Goal: Task Accomplishment & Management: Complete application form

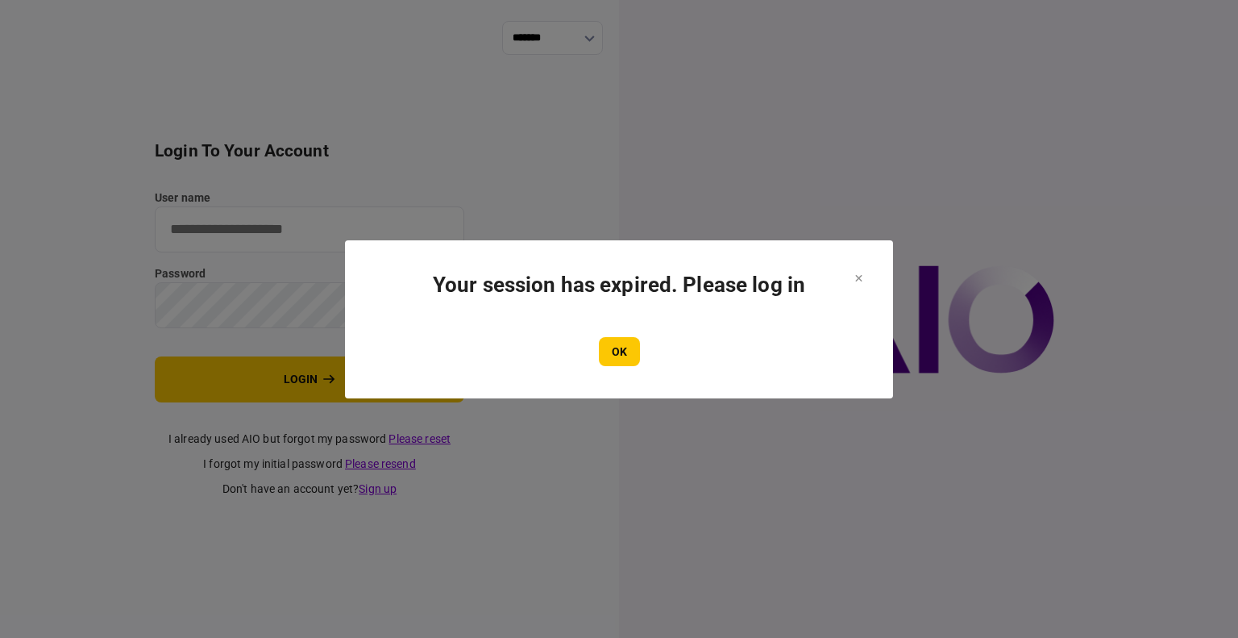
type input "****"
drag, startPoint x: 596, startPoint y: 358, endPoint x: 619, endPoint y: 359, distance: 22.6
click at [596, 358] on div "OK" at bounding box center [619, 351] width 484 height 29
click at [619, 359] on button "OK" at bounding box center [619, 351] width 41 height 29
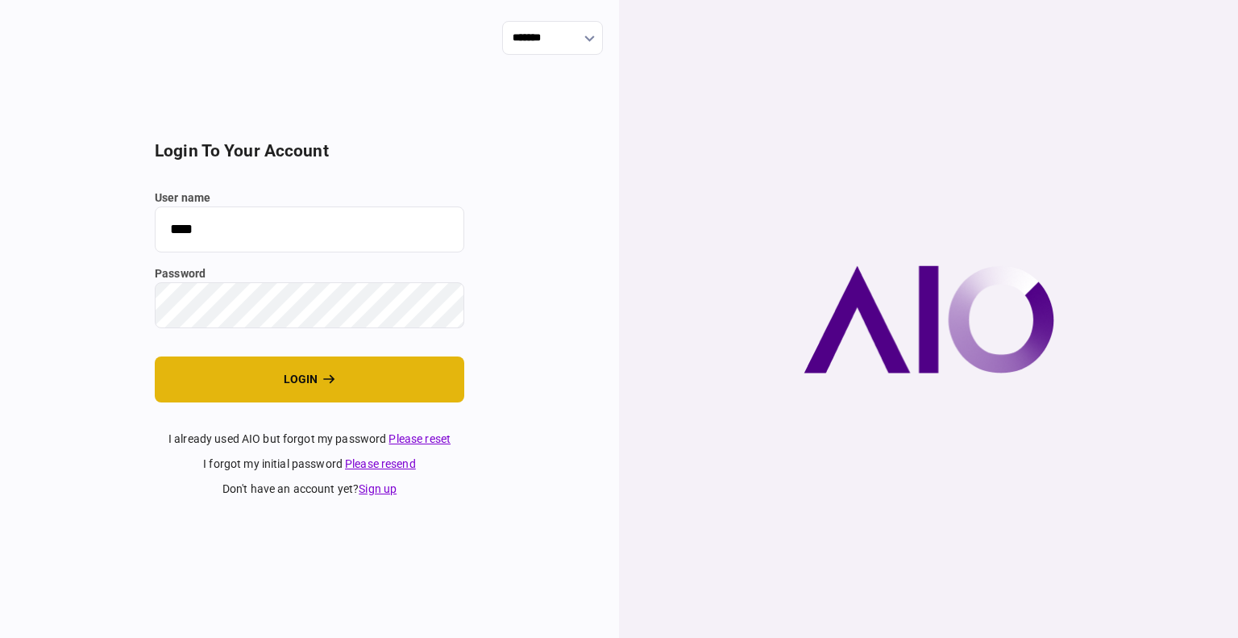
click at [277, 358] on button "login" at bounding box center [310, 379] width 310 height 46
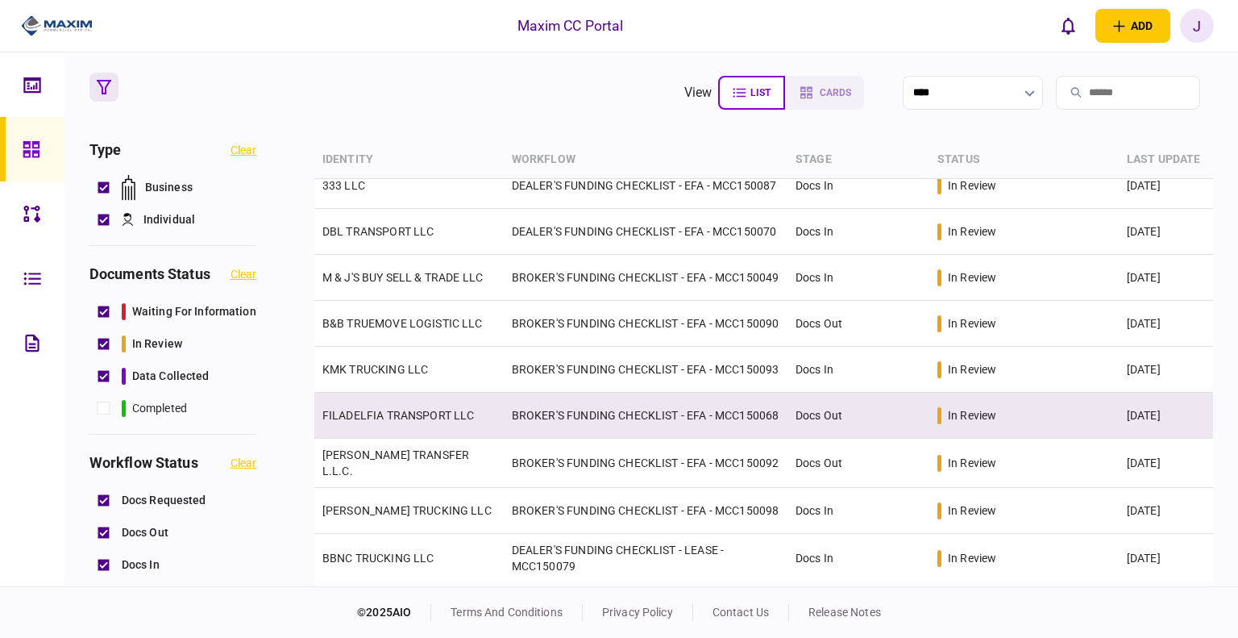
scroll to position [417, 0]
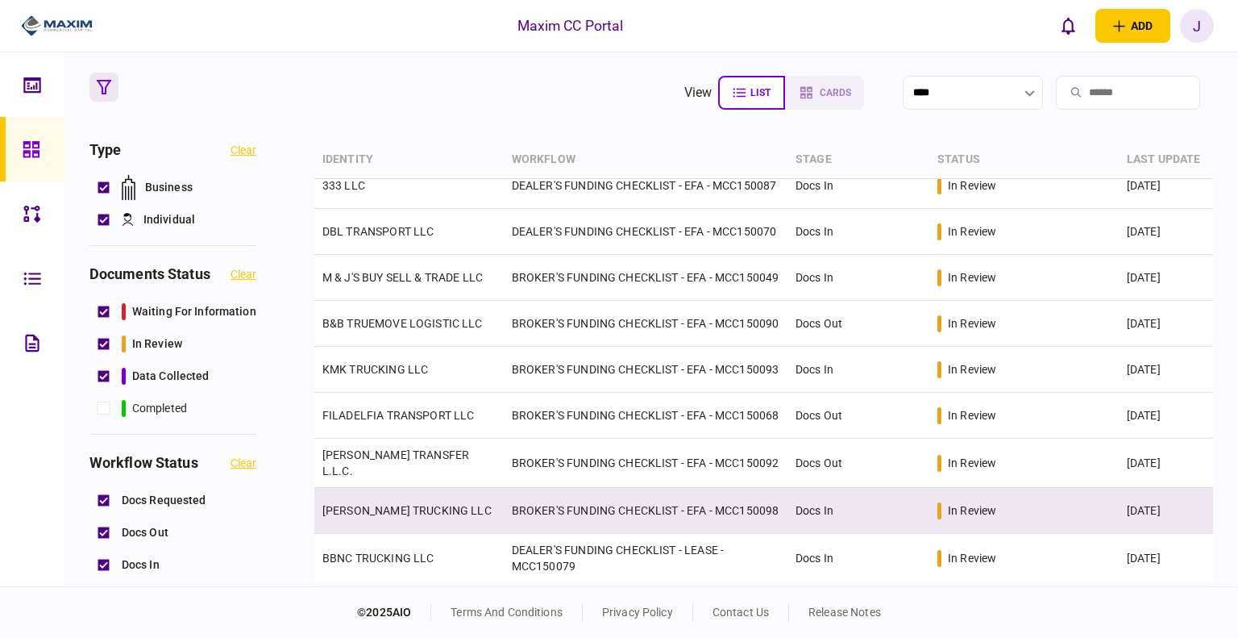
click at [415, 512] on link "[PERSON_NAME] TRUCKING LLC" at bounding box center [406, 510] width 169 height 13
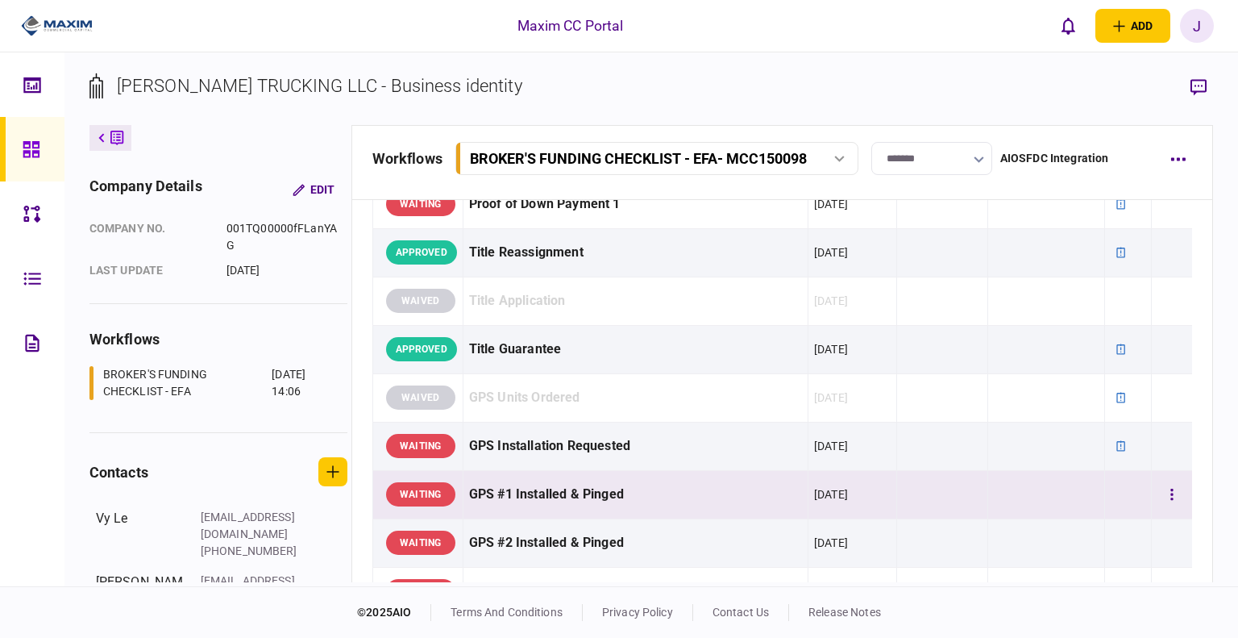
scroll to position [1290, 0]
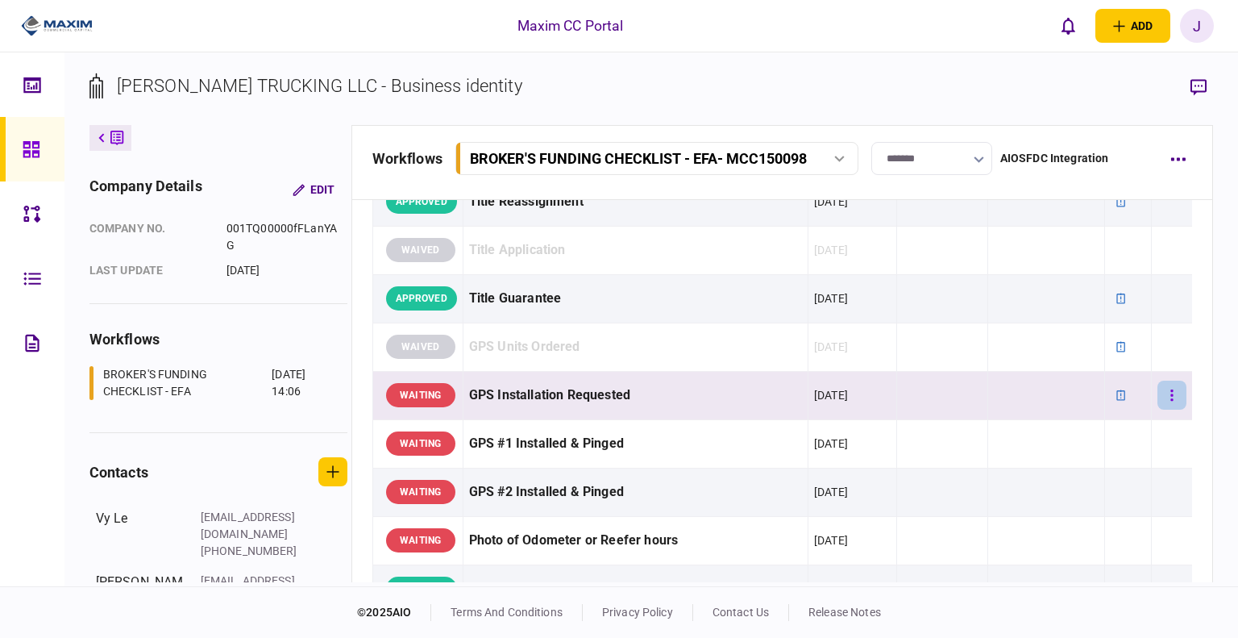
click at [1157, 389] on button "button" at bounding box center [1171, 394] width 29 height 29
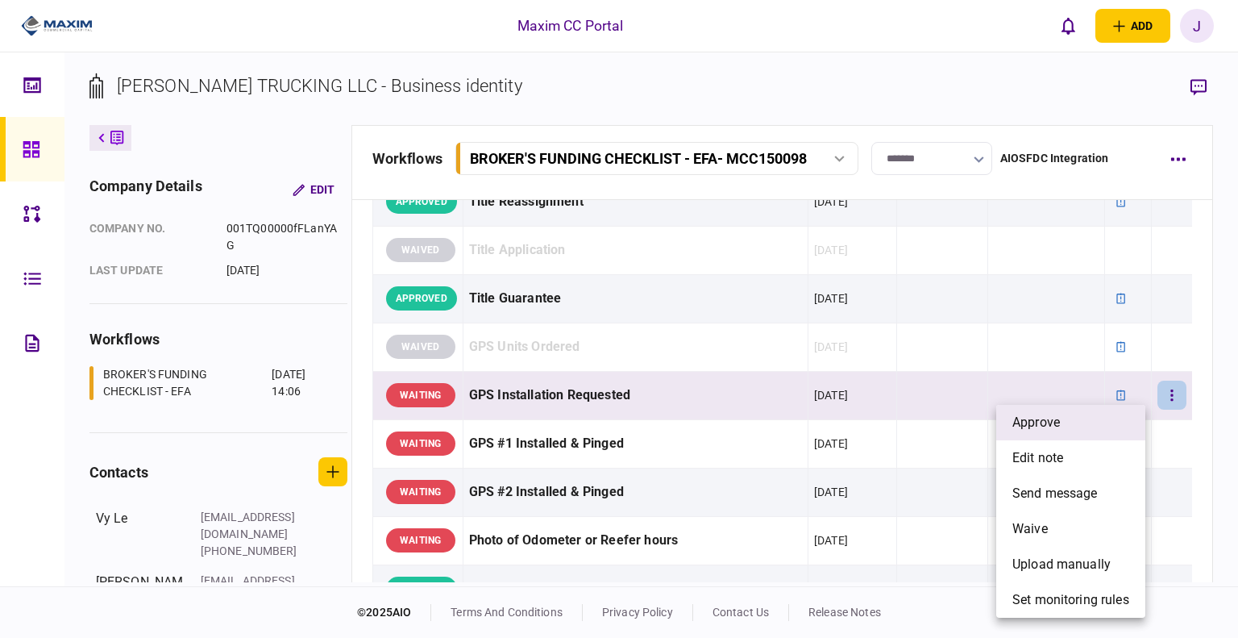
click at [1095, 414] on li "approve" at bounding box center [1070, 422] width 149 height 35
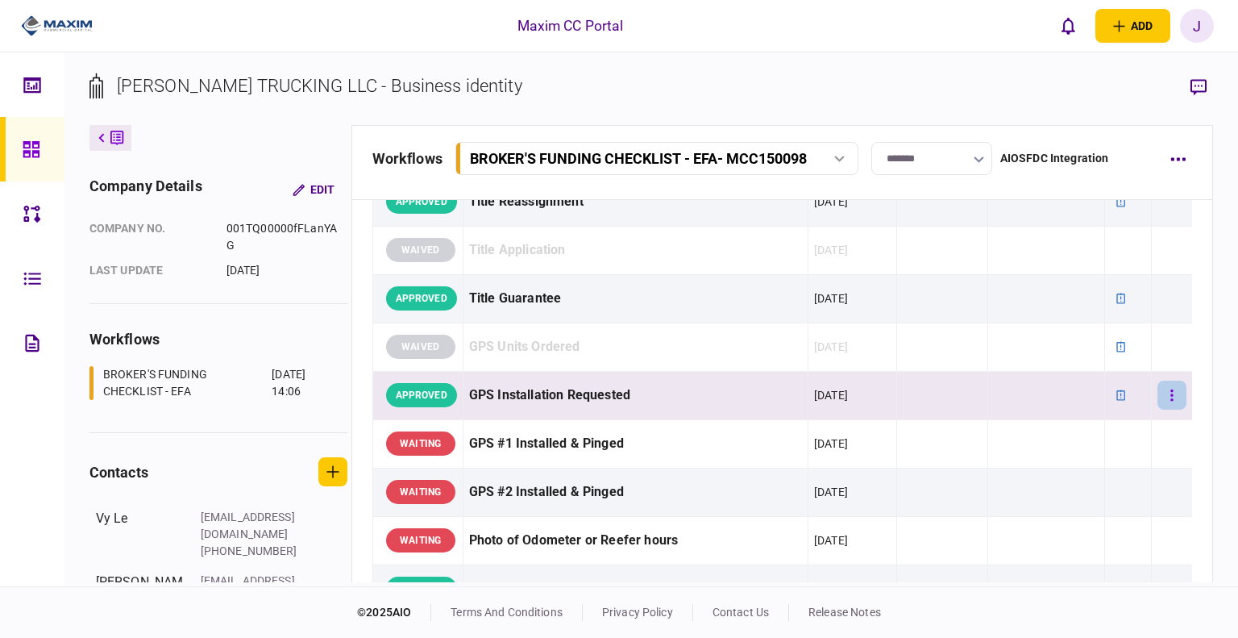
click at [1170, 393] on button "button" at bounding box center [1171, 394] width 29 height 29
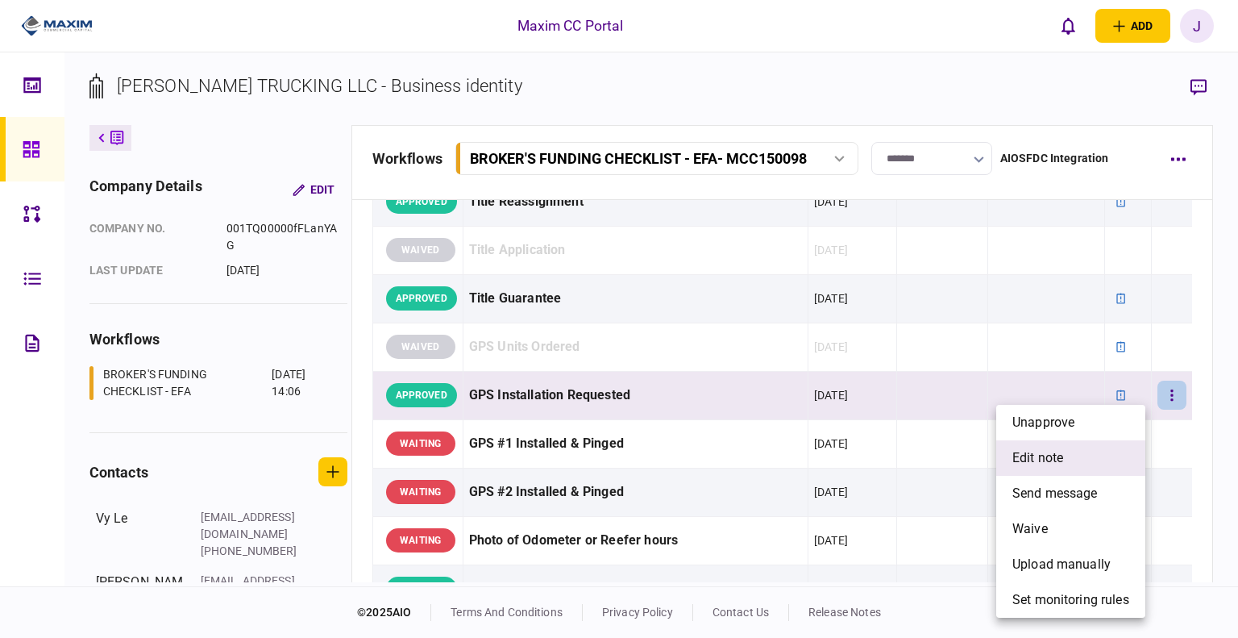
click at [1083, 460] on li "edit note" at bounding box center [1070, 457] width 149 height 35
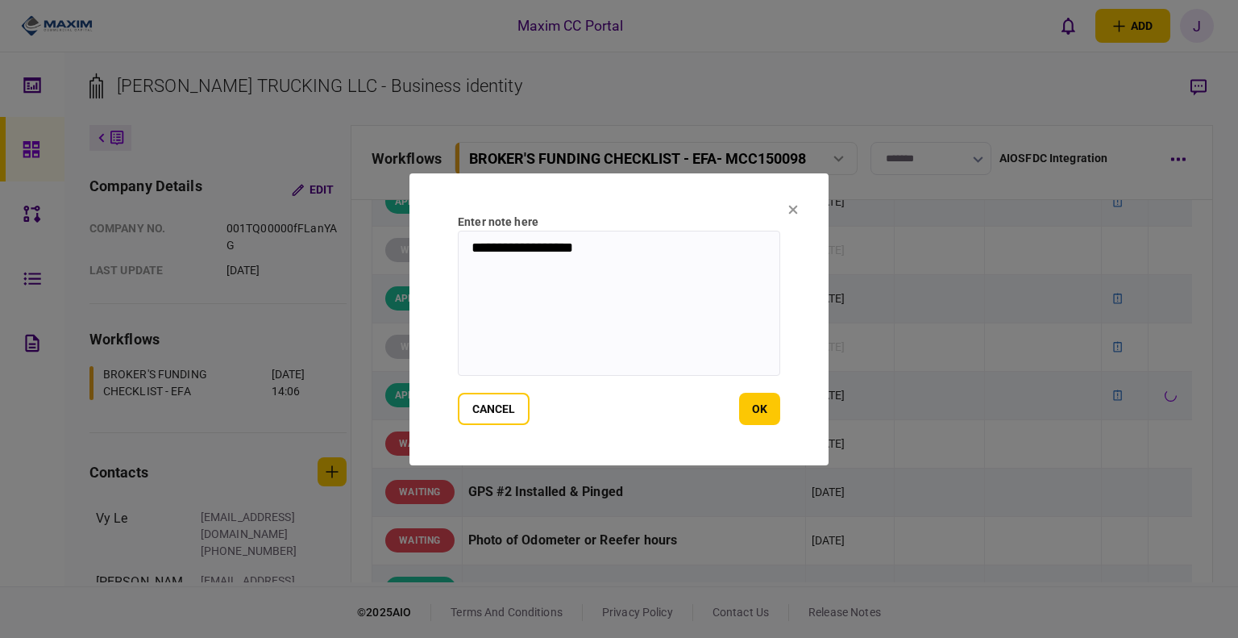
click at [684, 284] on textarea "**********" at bounding box center [619, 303] width 322 height 145
paste textarea "*********"
click at [575, 311] on textarea "**********" at bounding box center [619, 303] width 322 height 145
drag, startPoint x: 571, startPoint y: 272, endPoint x: 461, endPoint y: 277, distance: 109.7
click at [461, 277] on textarea "**********" at bounding box center [619, 303] width 322 height 145
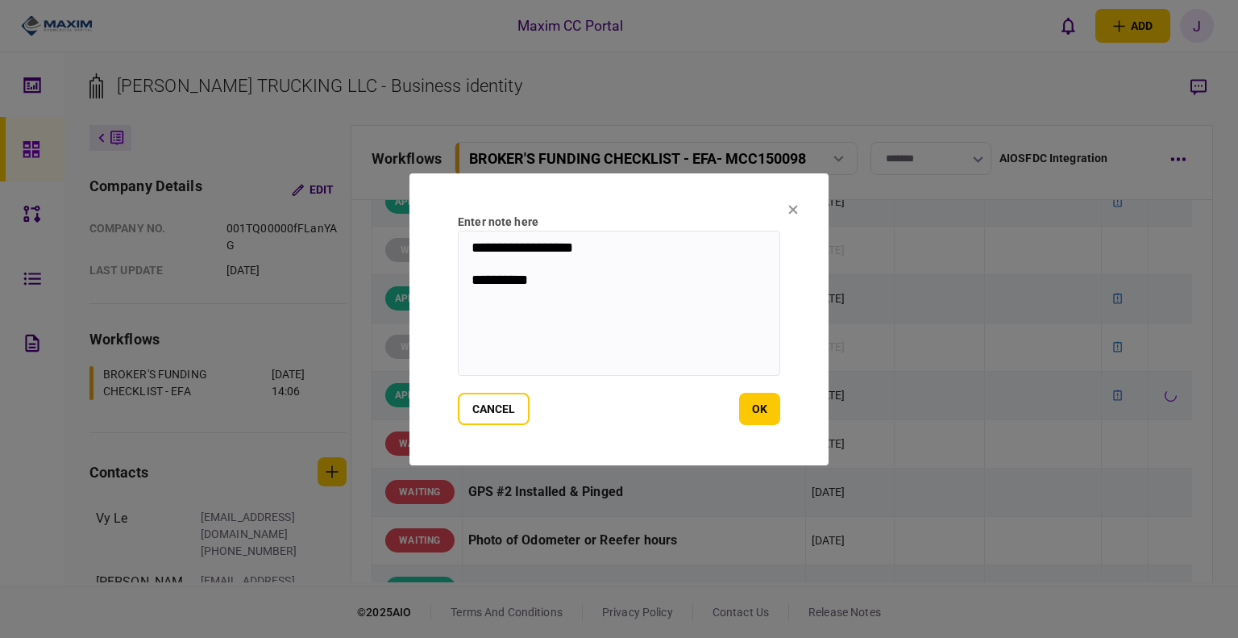
drag, startPoint x: 530, startPoint y: 280, endPoint x: 550, endPoint y: 286, distance: 20.4
click at [531, 280] on textarea "**********" at bounding box center [619, 303] width 322 height 145
drag, startPoint x: 560, startPoint y: 290, endPoint x: 470, endPoint y: 280, distance: 90.9
click at [470, 280] on textarea "**********" at bounding box center [619, 303] width 322 height 145
paste textarea "**********"
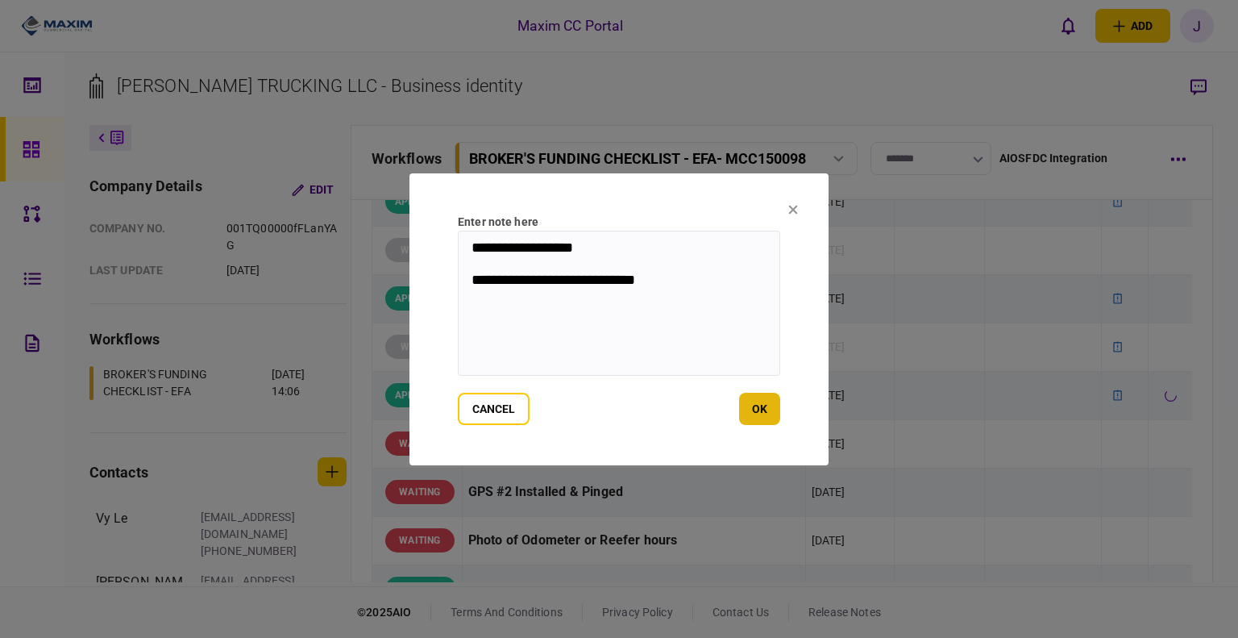
type textarea "**********"
click at [758, 415] on button "ok" at bounding box center [759, 409] width 41 height 32
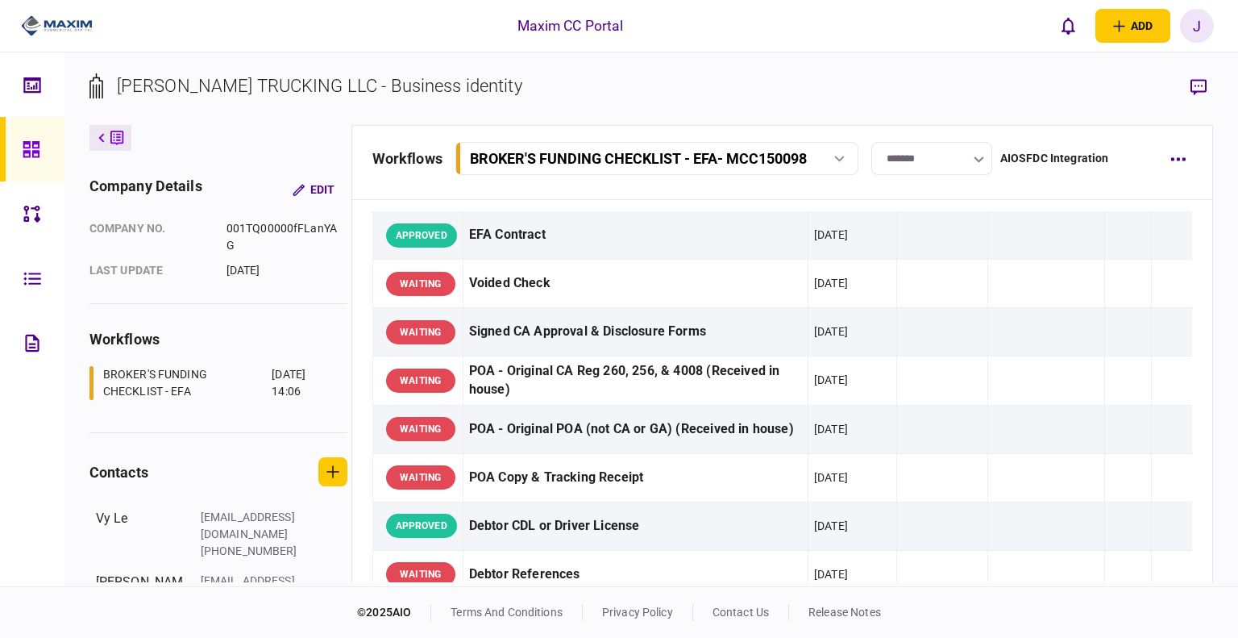
scroll to position [0, 0]
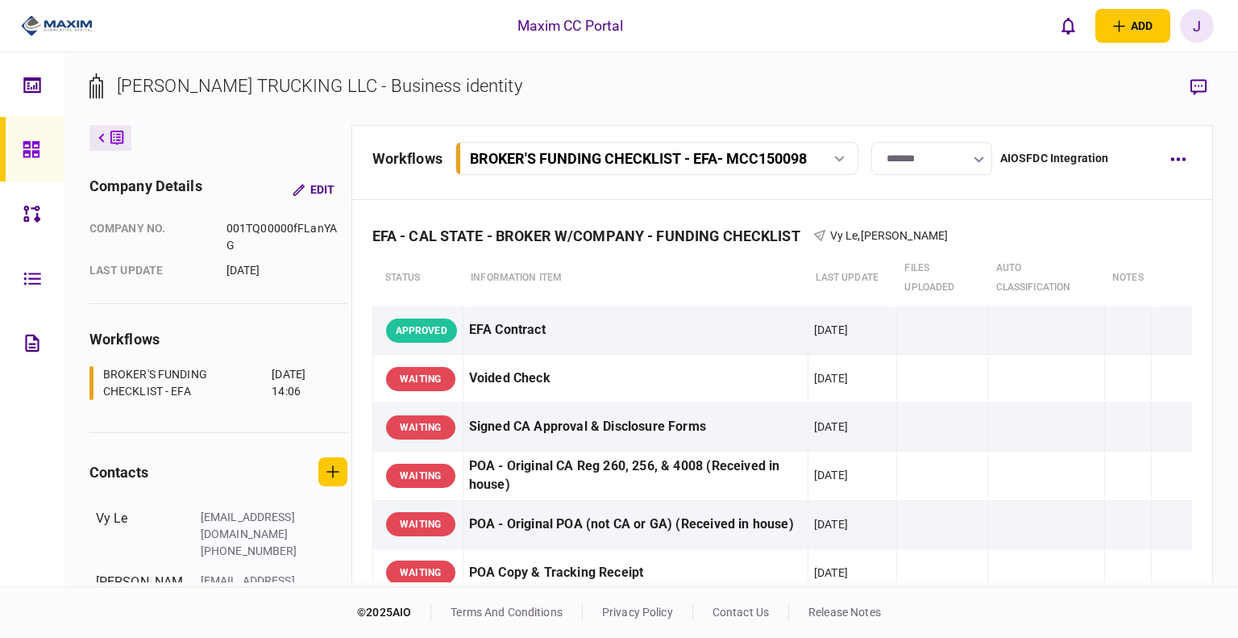
click at [38, 151] on icon at bounding box center [31, 149] width 16 height 16
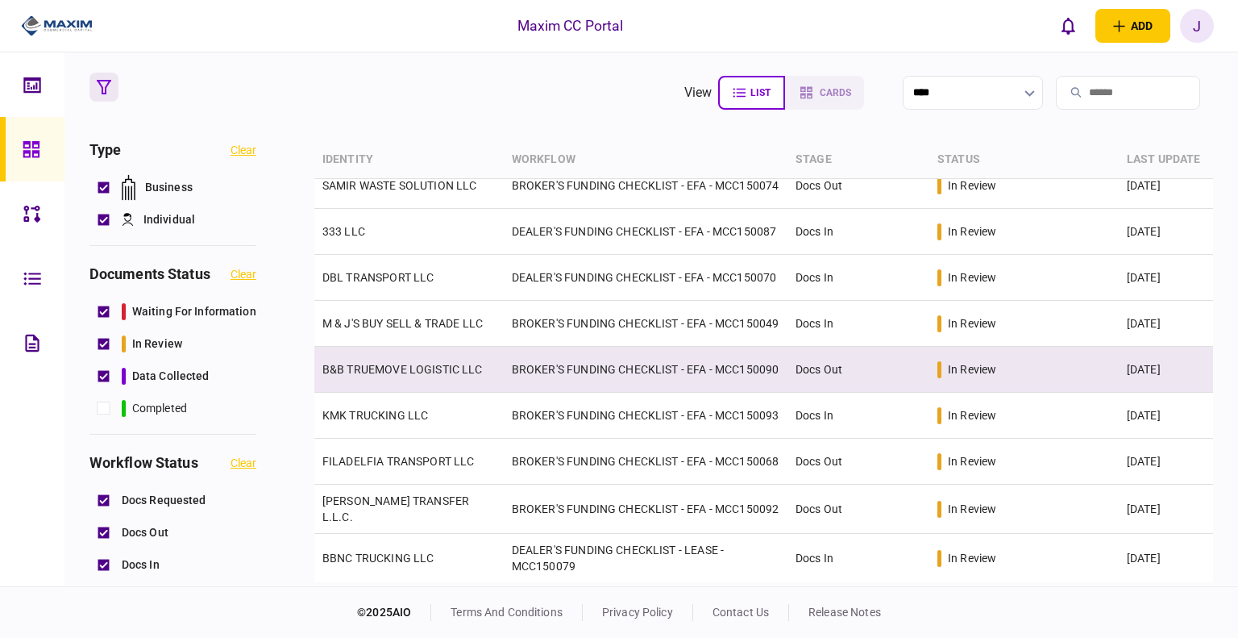
scroll to position [417, 0]
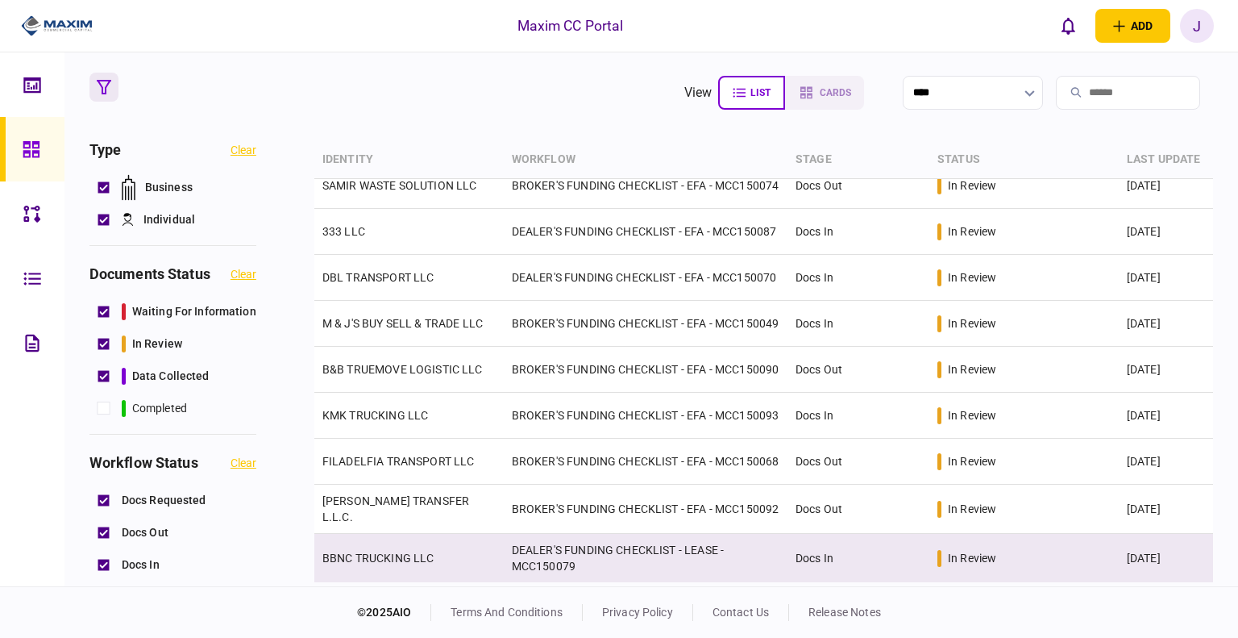
click at [380, 564] on link "BBNC TRUCKING LLC" at bounding box center [378, 557] width 112 height 13
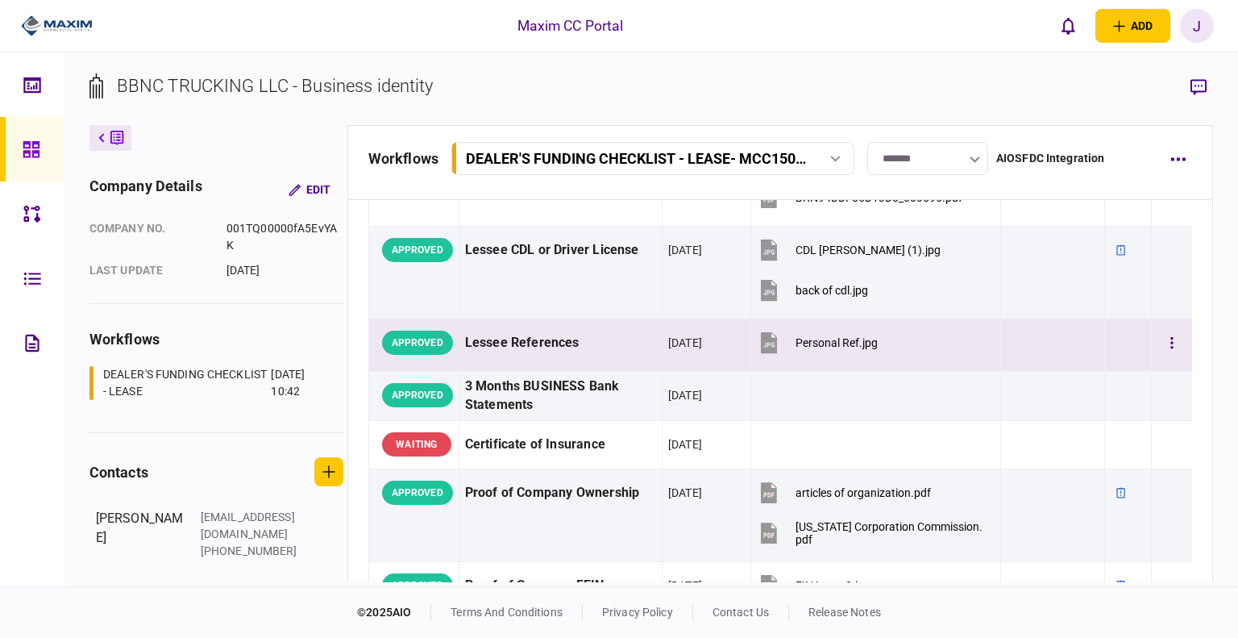
scroll to position [242, 0]
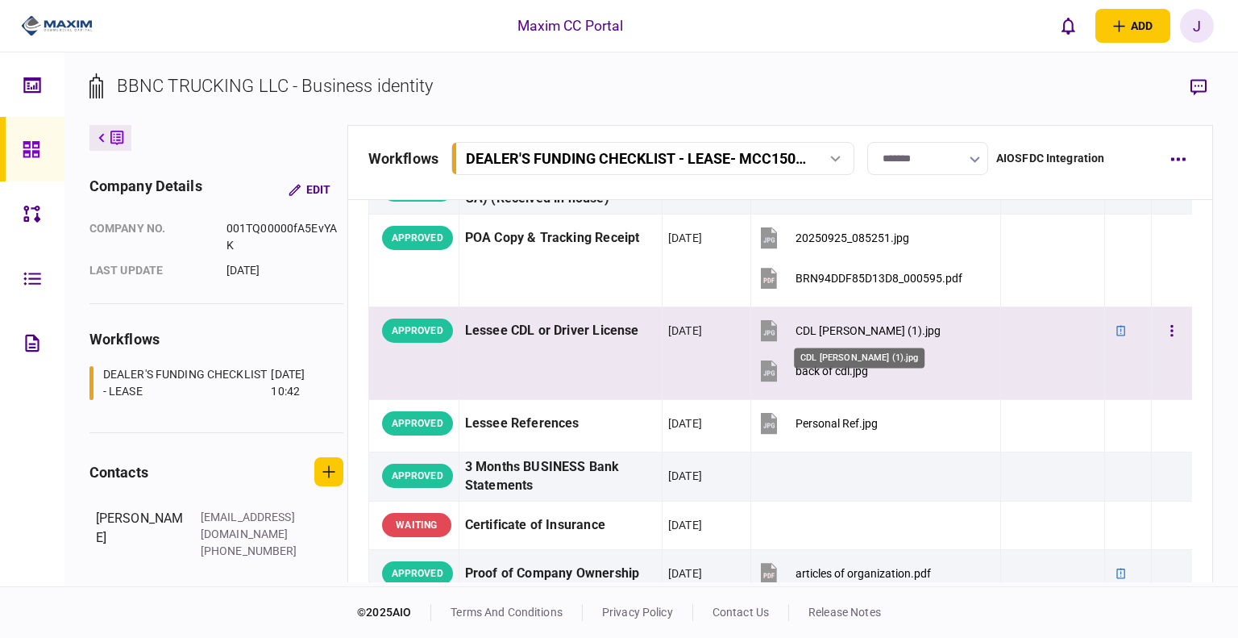
click at [830, 330] on div "CDL [PERSON_NAME] (1).jpg" at bounding box center [868, 330] width 145 height 13
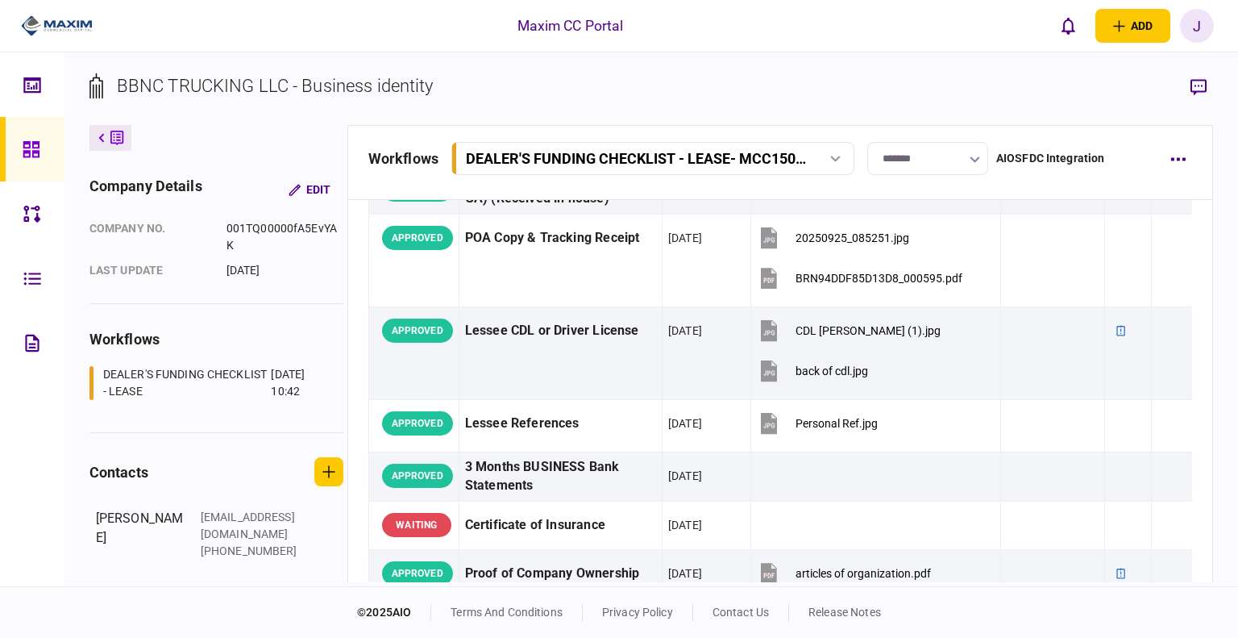
click at [20, 159] on link at bounding box center [32, 149] width 64 height 64
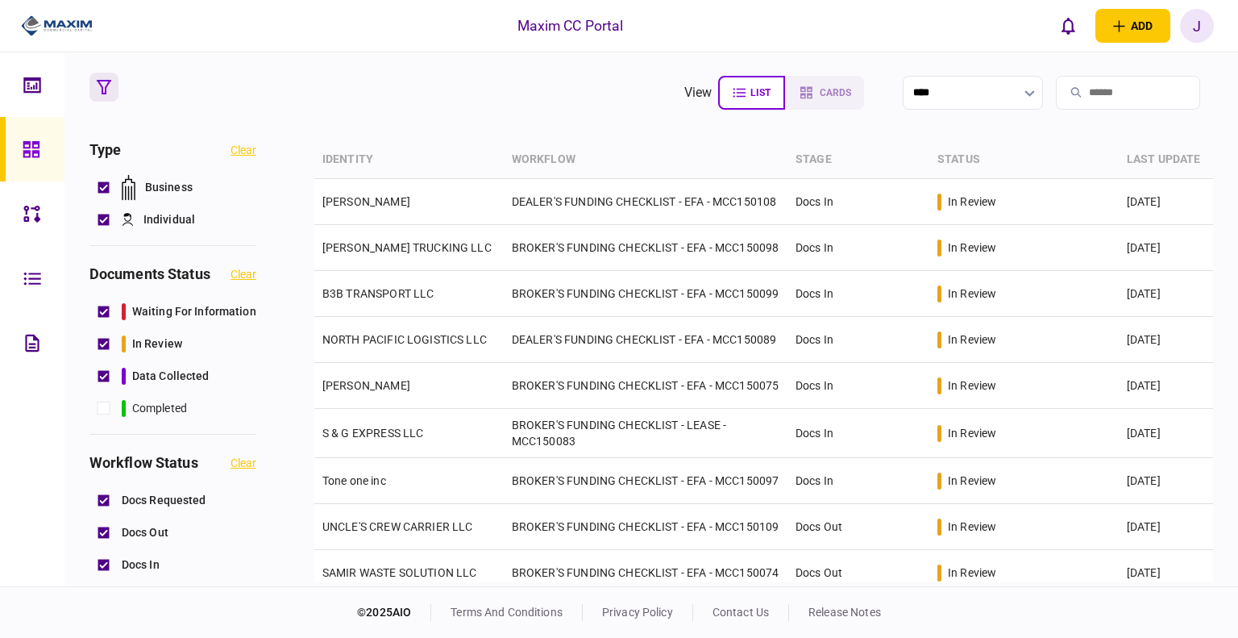
click at [17, 148] on link at bounding box center [32, 149] width 64 height 64
click at [24, 150] on icon at bounding box center [31, 149] width 16 height 16
click at [27, 155] on icon at bounding box center [32, 149] width 18 height 19
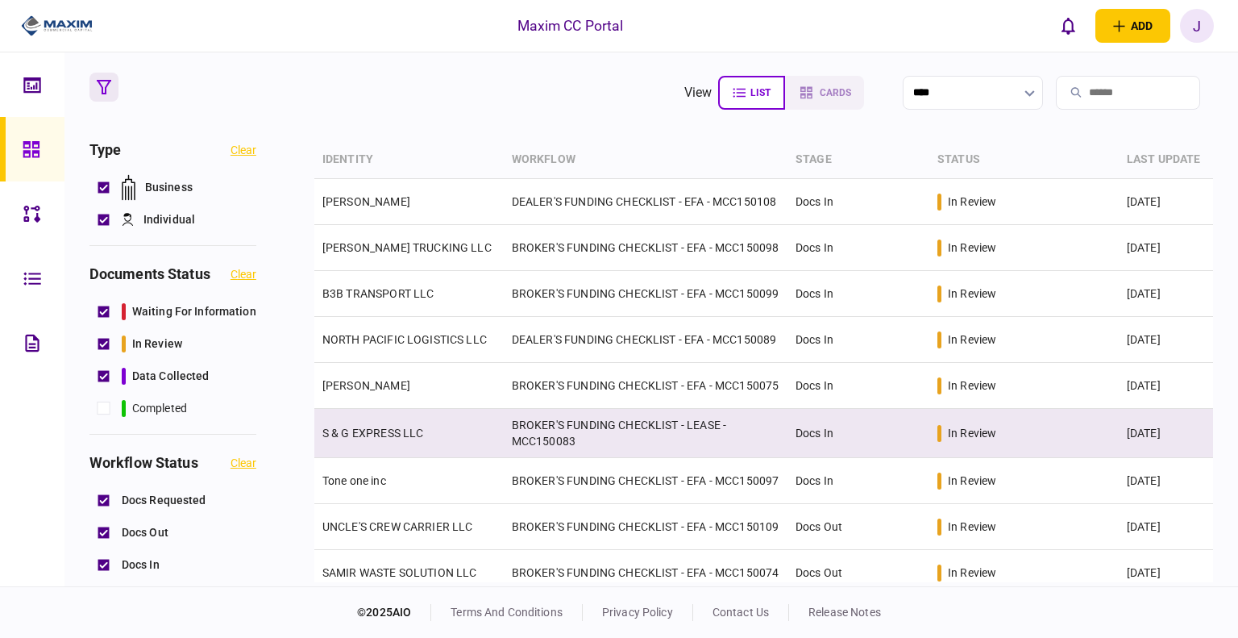
click at [376, 439] on link "S & G EXPRESS LLC" at bounding box center [373, 432] width 102 height 13
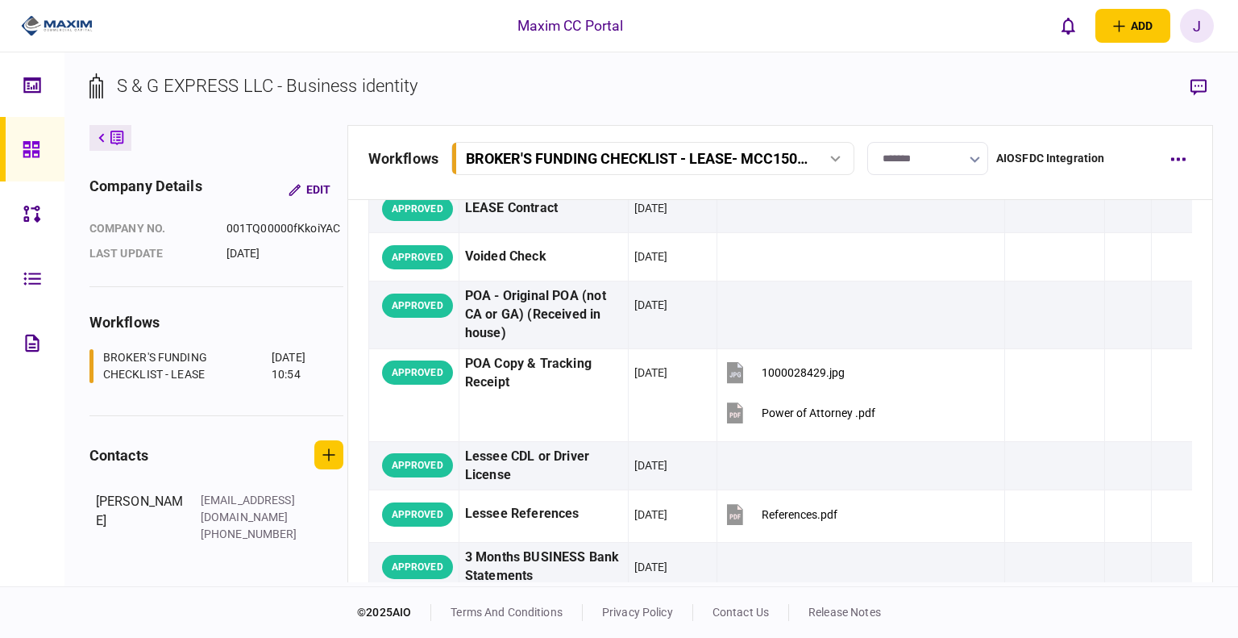
scroll to position [9, 0]
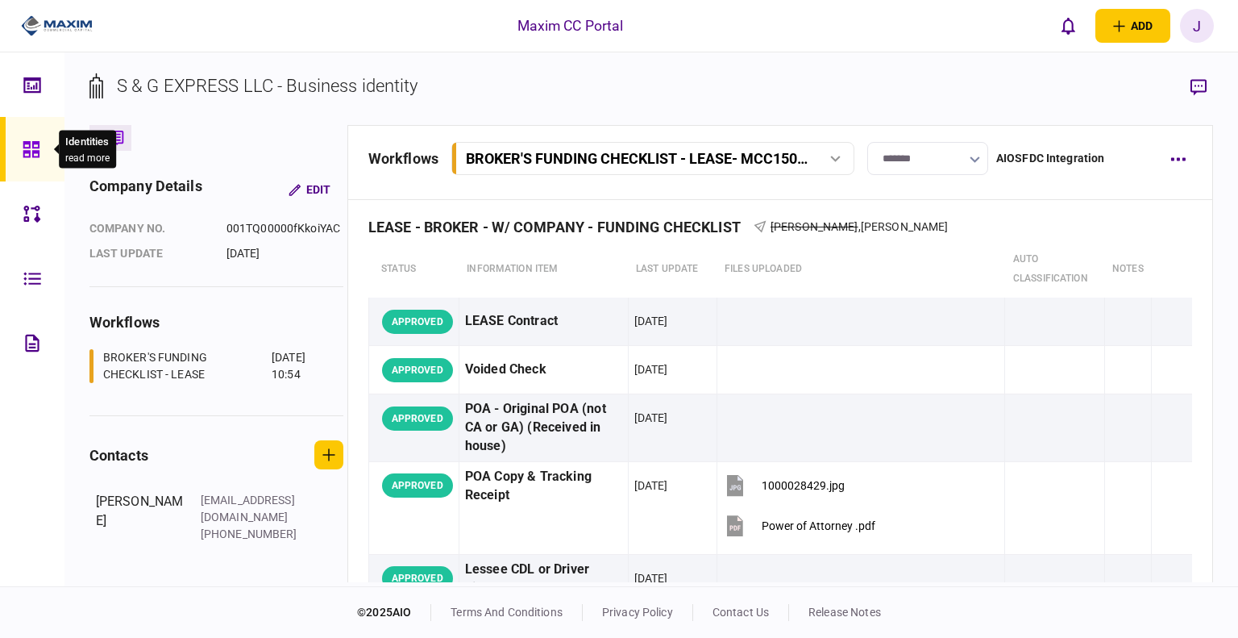
click at [23, 135] on div at bounding box center [36, 149] width 26 height 64
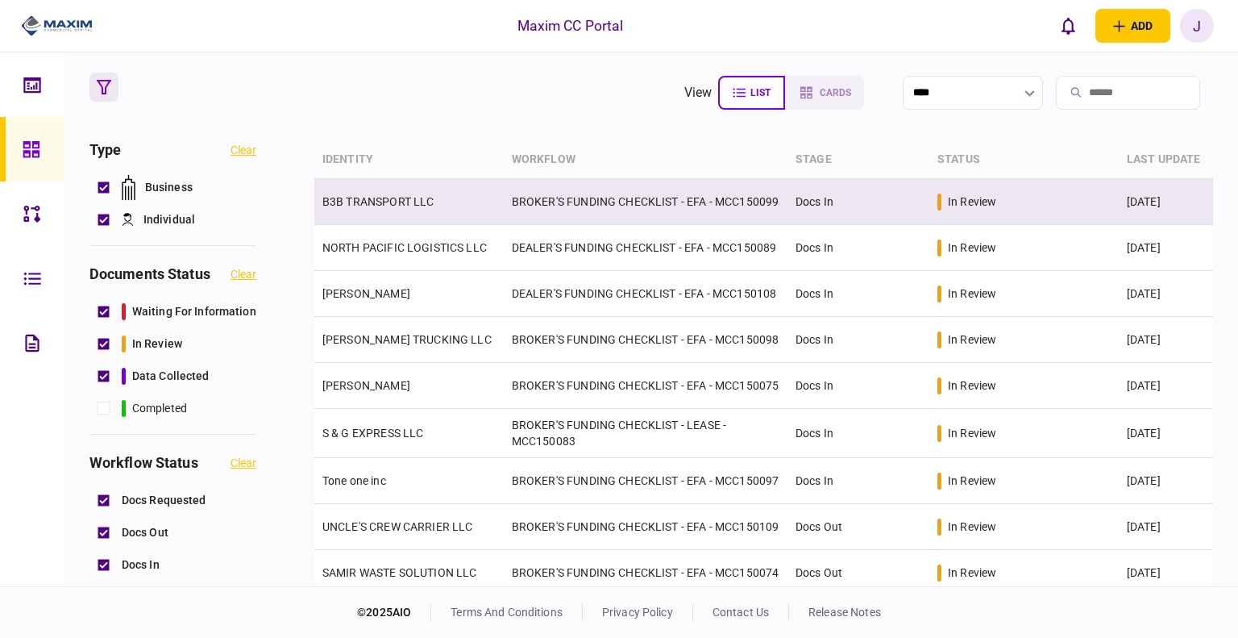
click at [395, 206] on link "B3B TRANSPORT LLC" at bounding box center [378, 201] width 112 height 13
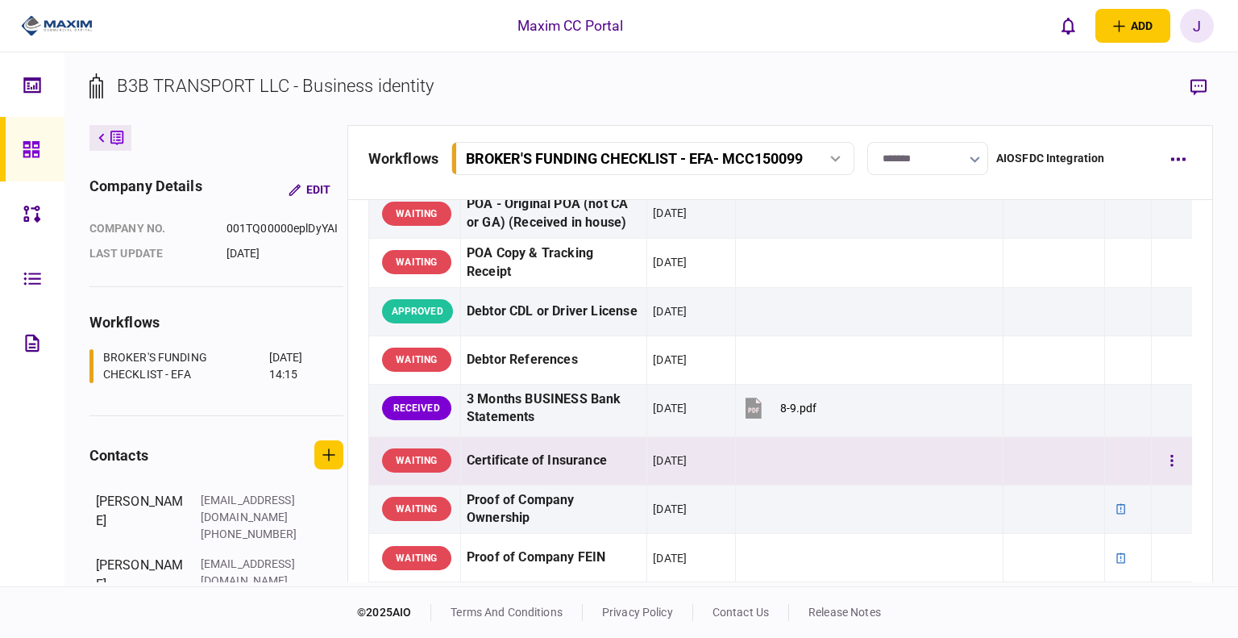
scroll to position [242, 0]
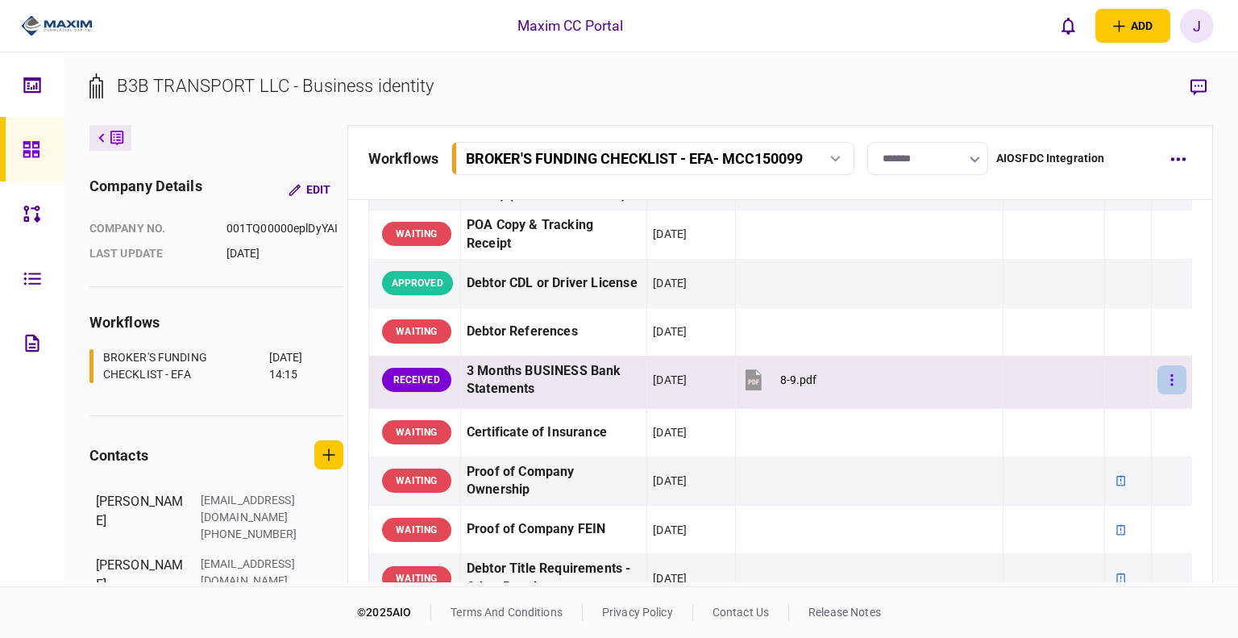
click at [1171, 377] on icon "button" at bounding box center [1172, 378] width 2 height 11
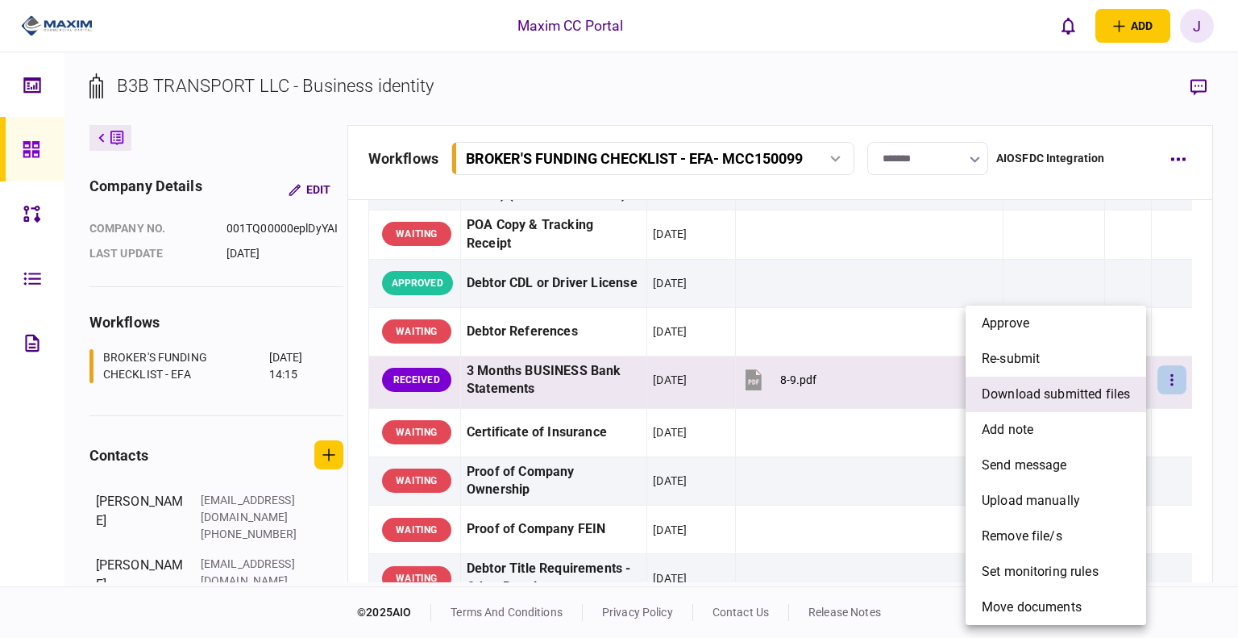
click at [1055, 390] on span "download submitted files" at bounding box center [1056, 393] width 148 height 19
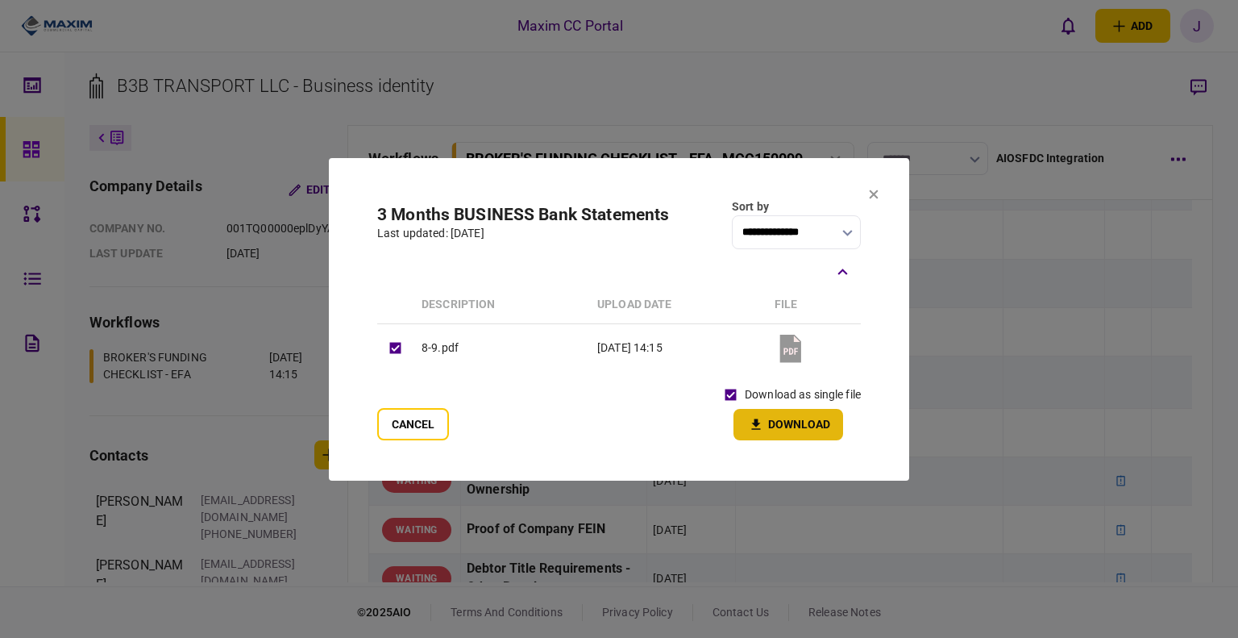
click at [786, 426] on button "Download" at bounding box center [788, 424] width 110 height 31
click at [689, 189] on section "**********" at bounding box center [619, 319] width 580 height 322
click at [877, 197] on icon at bounding box center [874, 193] width 9 height 9
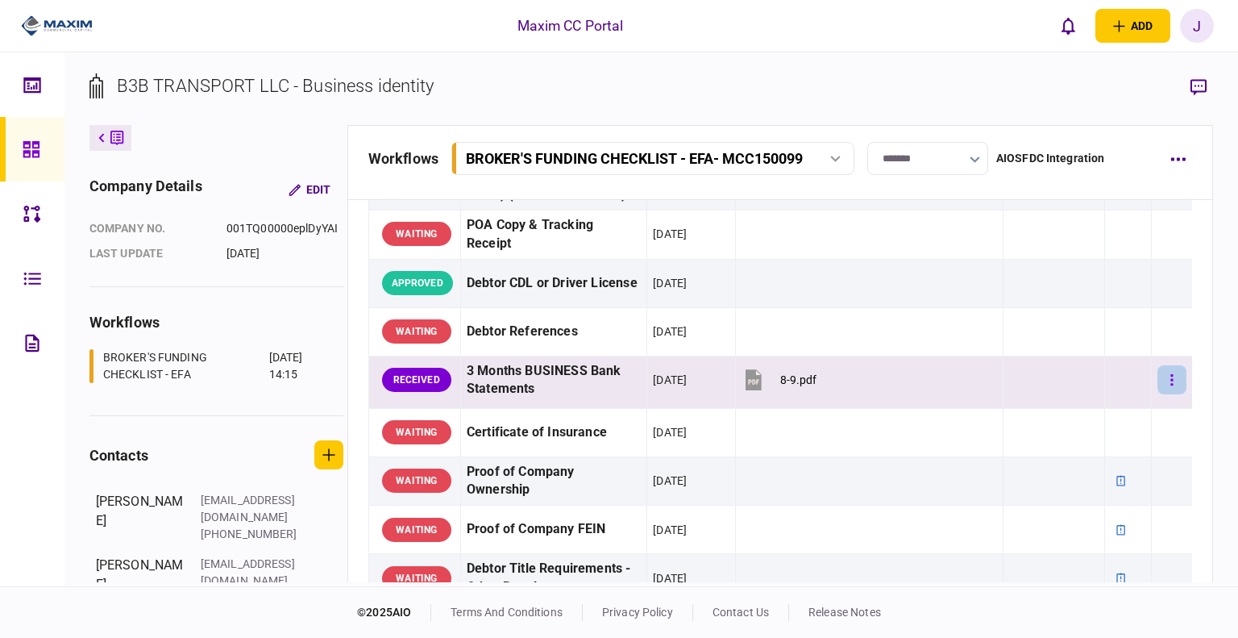
click at [1167, 375] on button "button" at bounding box center [1171, 379] width 29 height 29
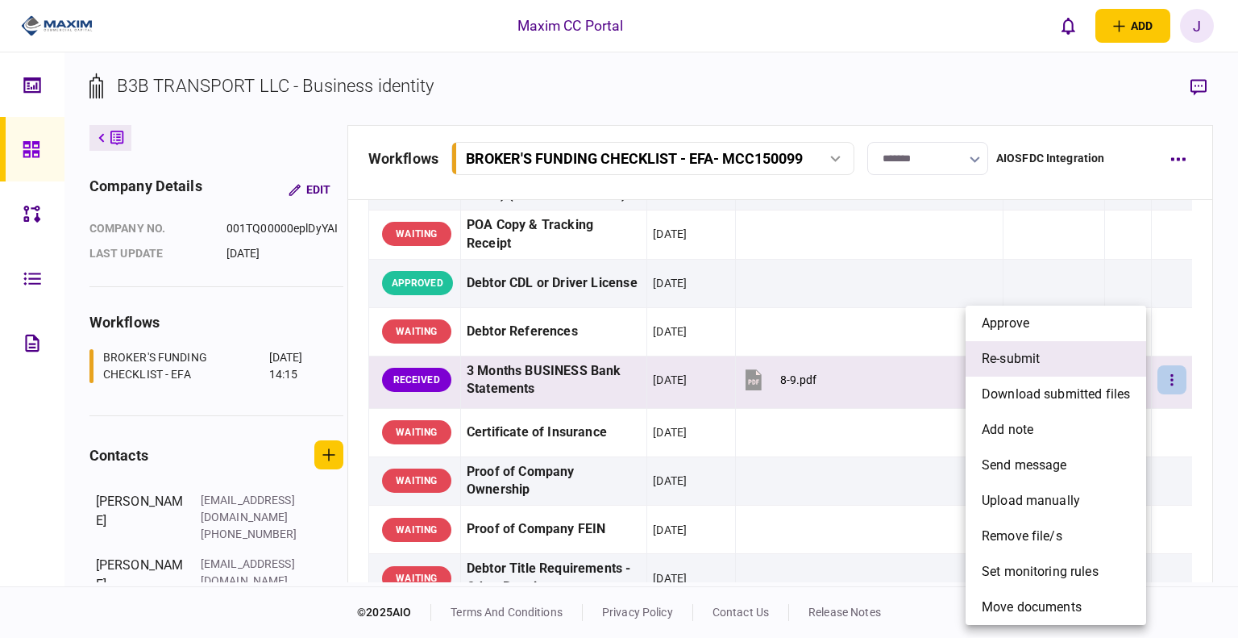
click at [1038, 356] on span "re-submit" at bounding box center [1011, 358] width 58 height 19
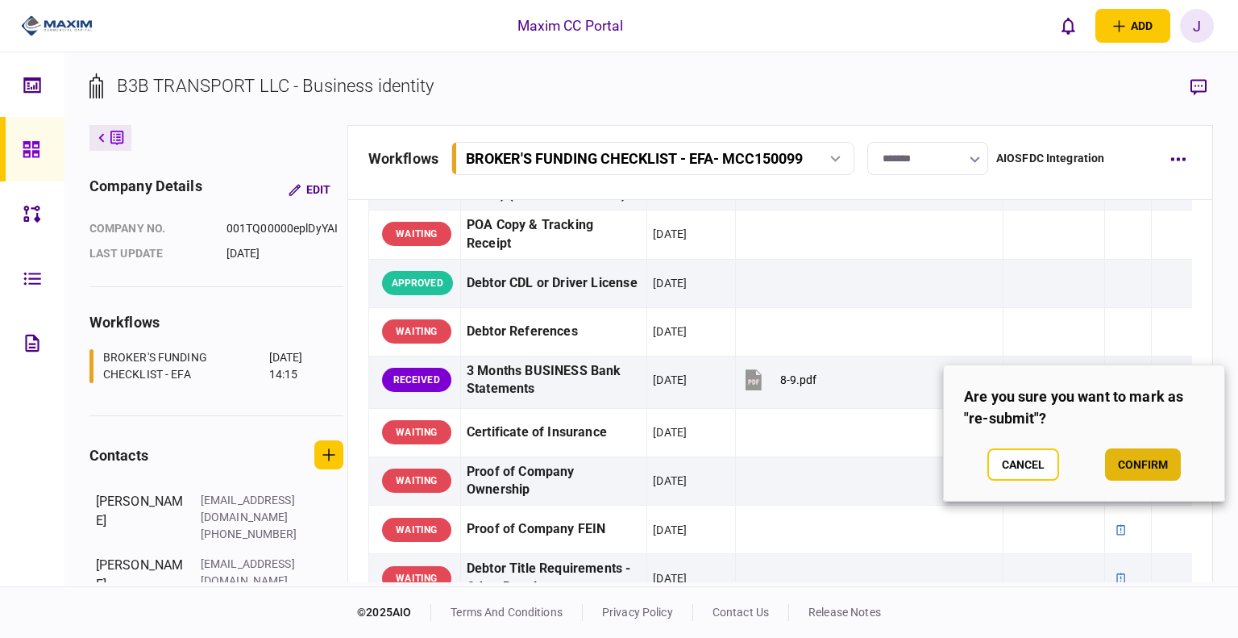
click at [1133, 462] on button "confirm" at bounding box center [1143, 464] width 76 height 32
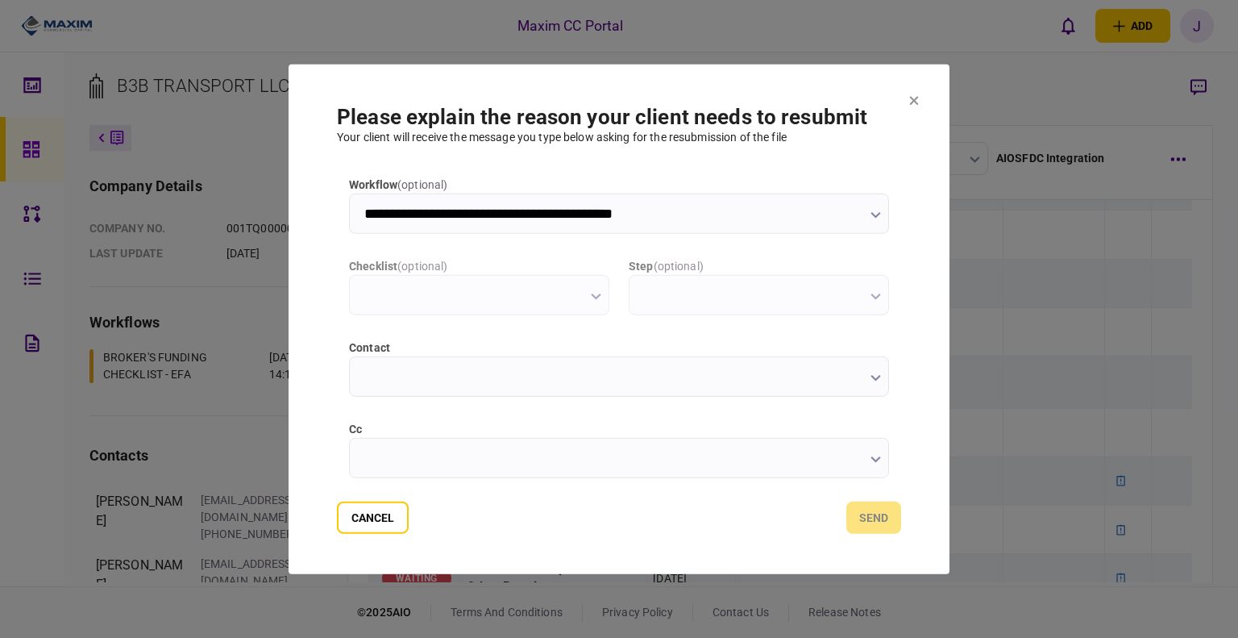
type input "**********"
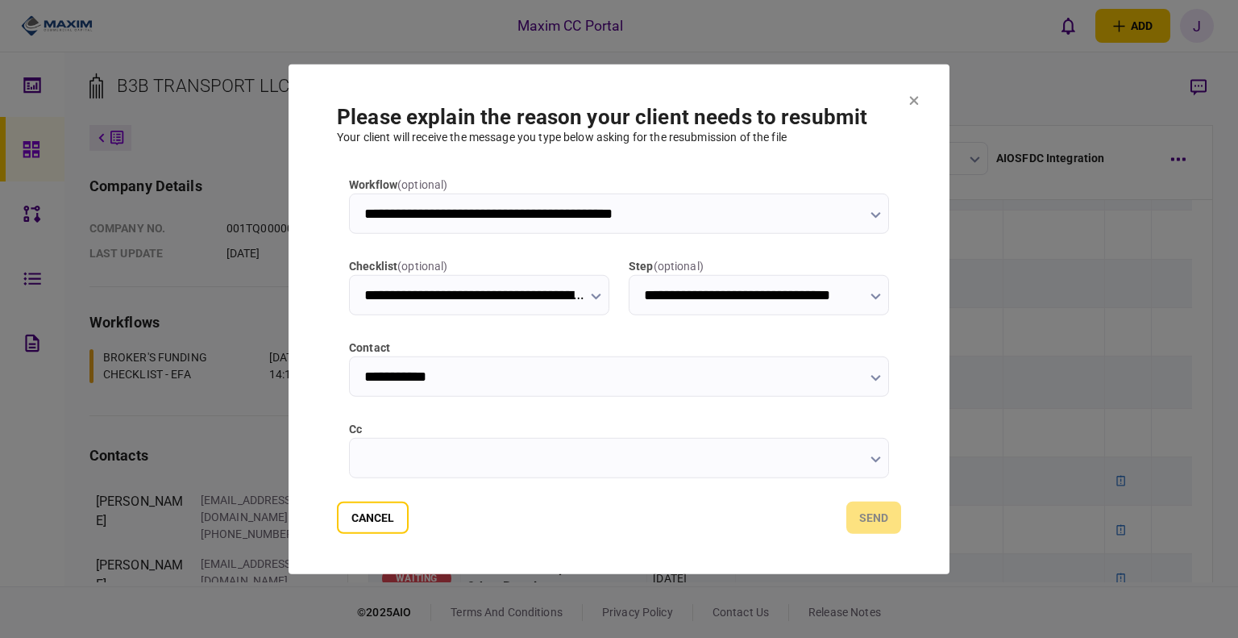
scroll to position [81, 0]
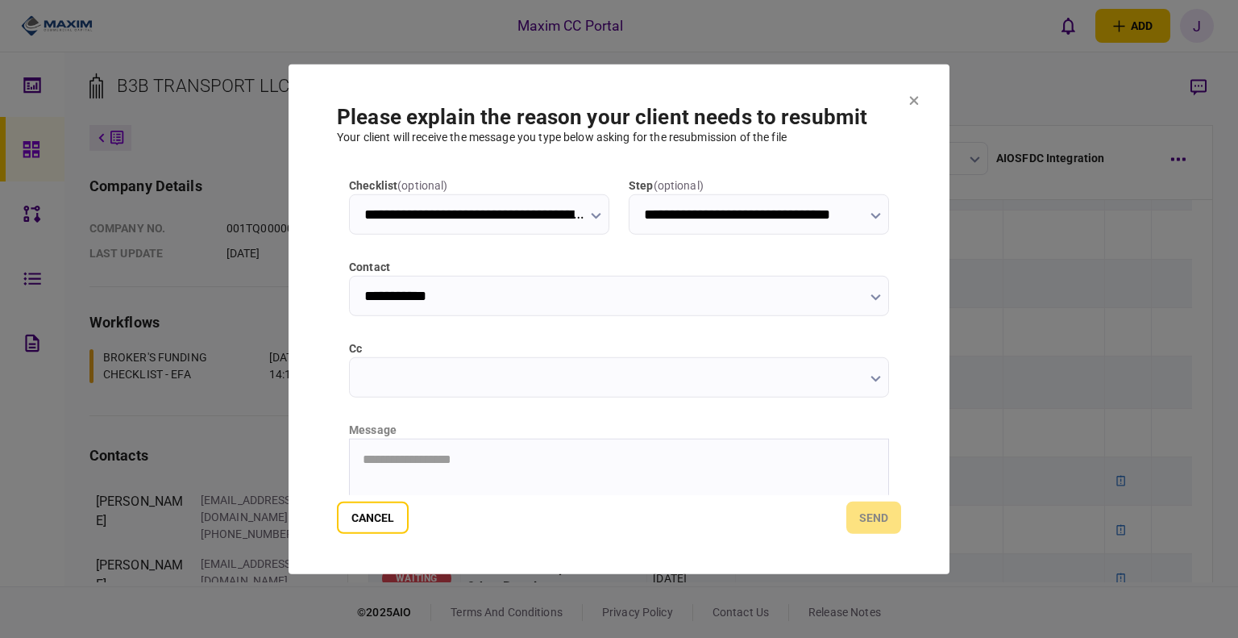
click at [414, 392] on input "cc" at bounding box center [619, 376] width 540 height 40
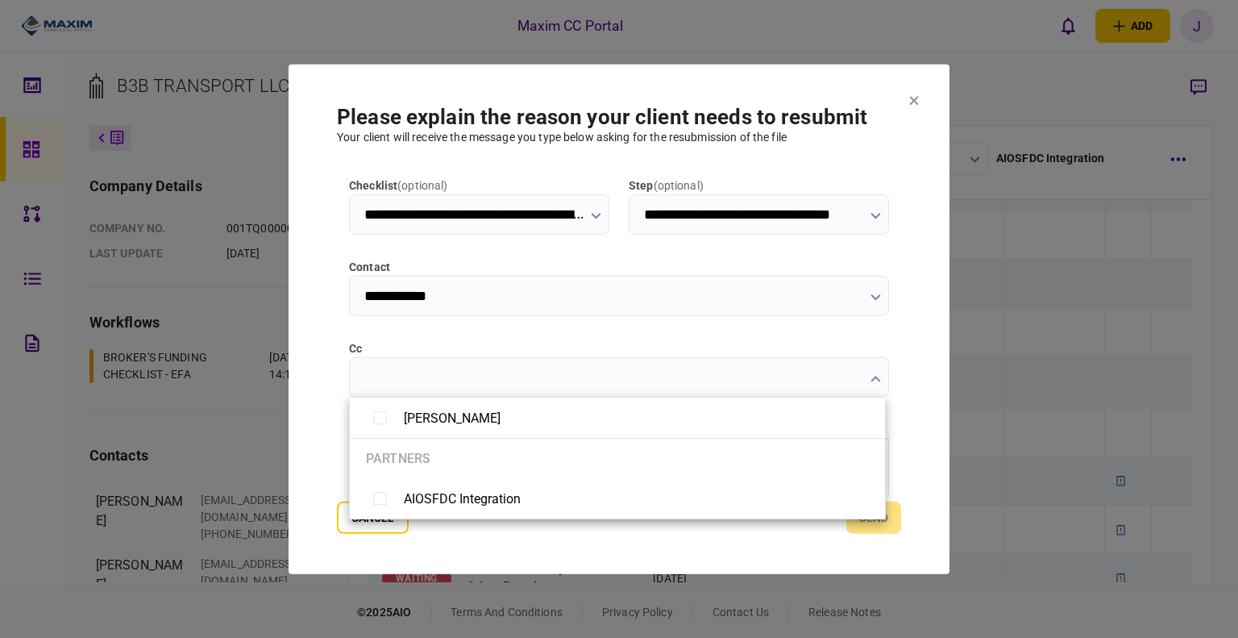
click at [318, 314] on div at bounding box center [619, 319] width 1238 height 638
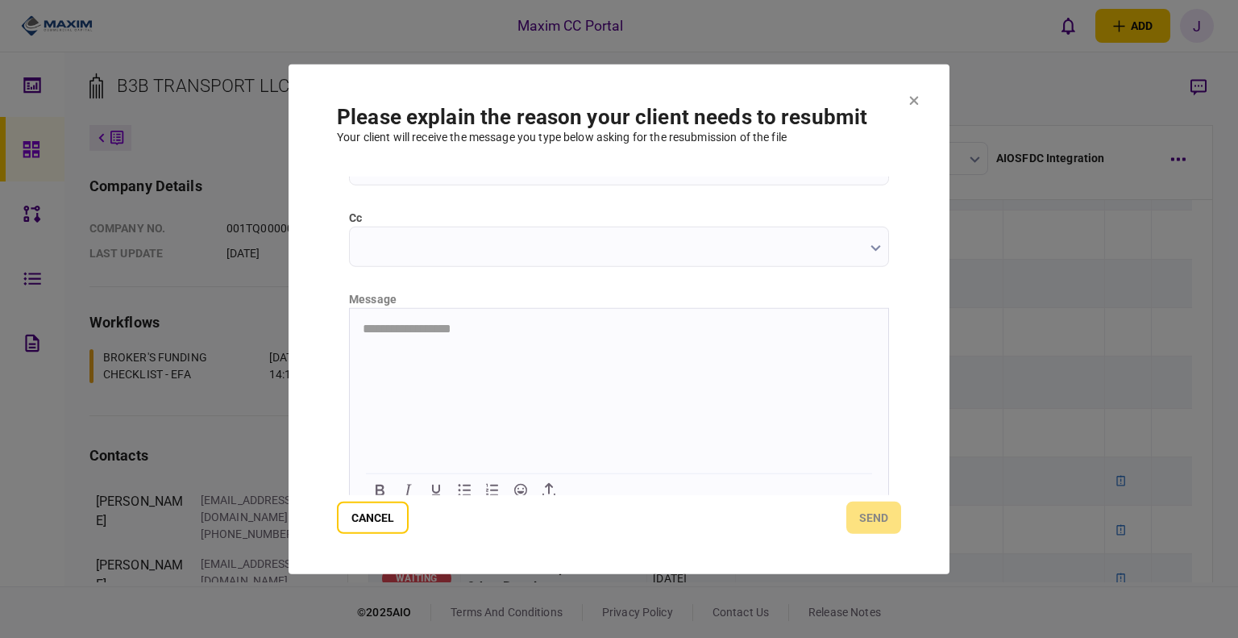
scroll to position [225, 0]
click at [384, 331] on html "**********" at bounding box center [619, 314] width 538 height 41
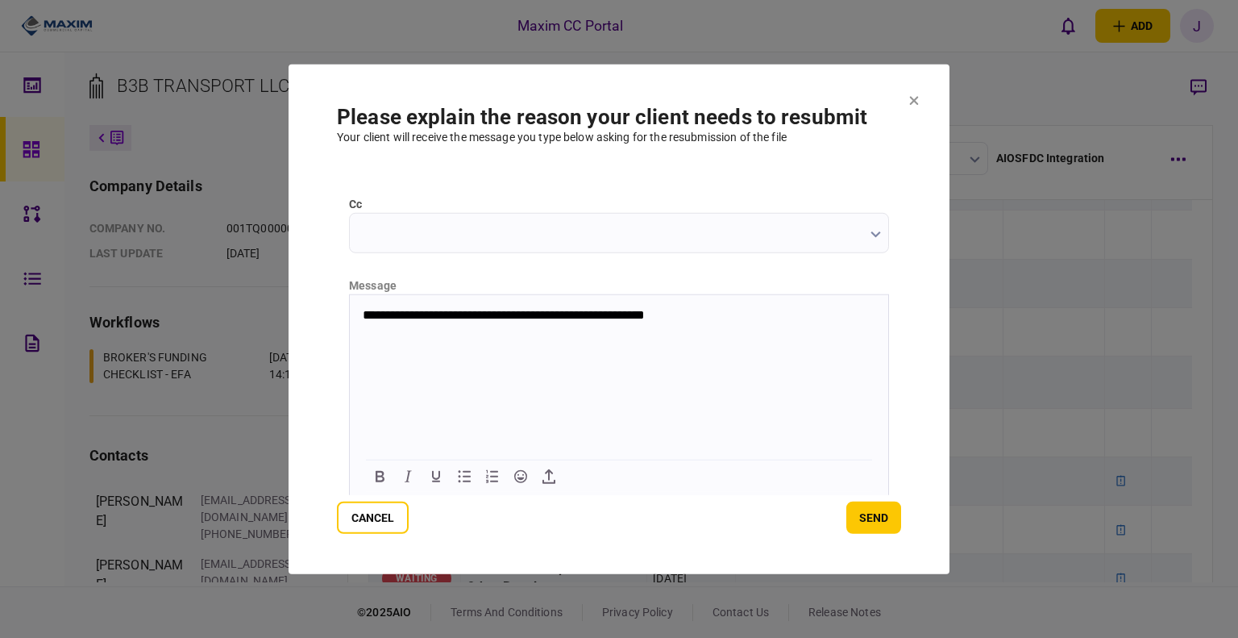
drag, startPoint x: 588, startPoint y: 312, endPoint x: 610, endPoint y: 312, distance: 21.8
click at [588, 312] on p "**********" at bounding box center [618, 314] width 510 height 15
click at [709, 319] on p "**********" at bounding box center [618, 314] width 510 height 15
click at [393, 338] on html "**********" at bounding box center [619, 322] width 538 height 56
click at [478, 351] on html "**********" at bounding box center [619, 322] width 538 height 56
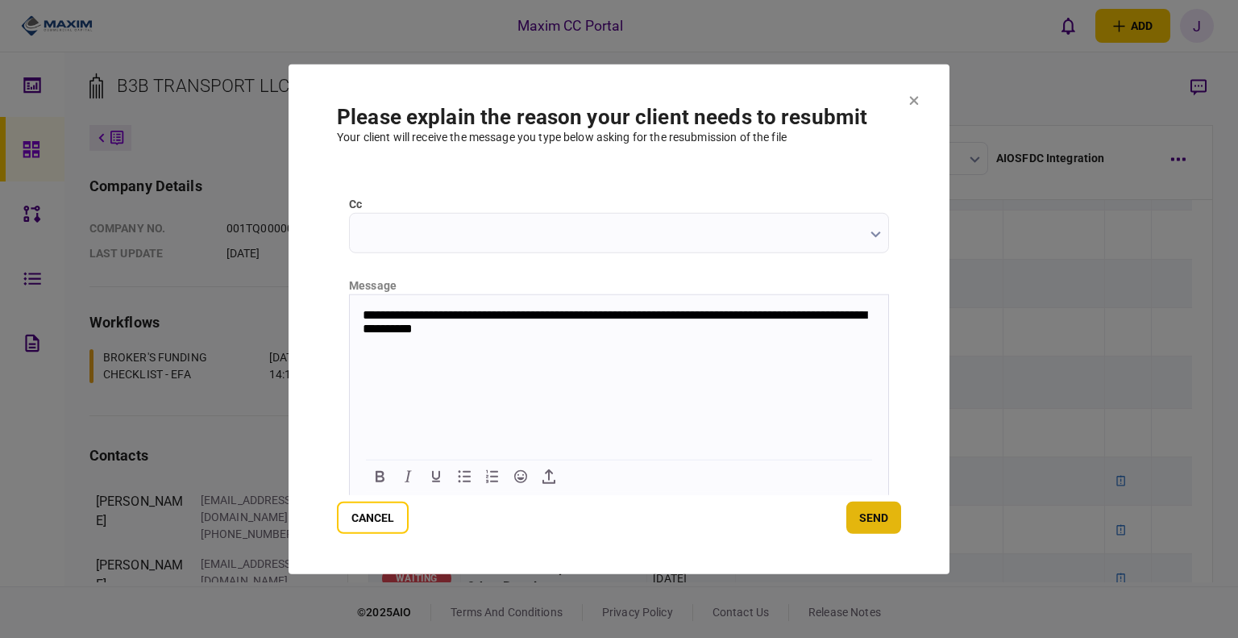
click at [874, 524] on button "send" at bounding box center [873, 517] width 55 height 32
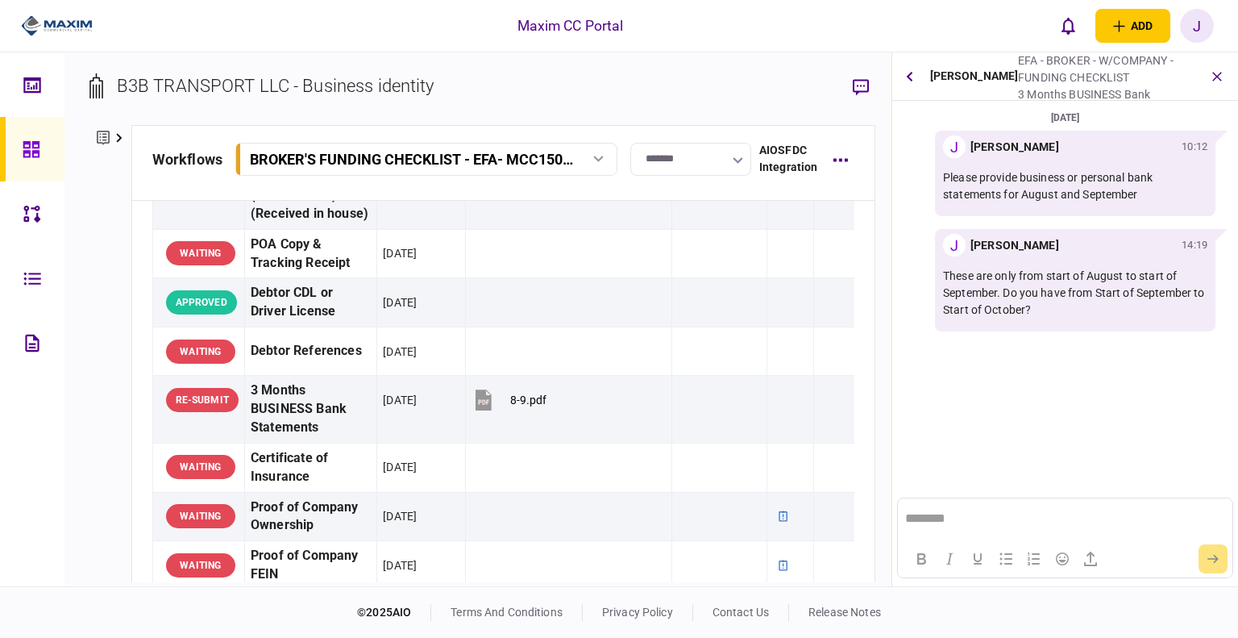
scroll to position [0, 0]
click at [31, 149] on icon at bounding box center [32, 149] width 18 height 19
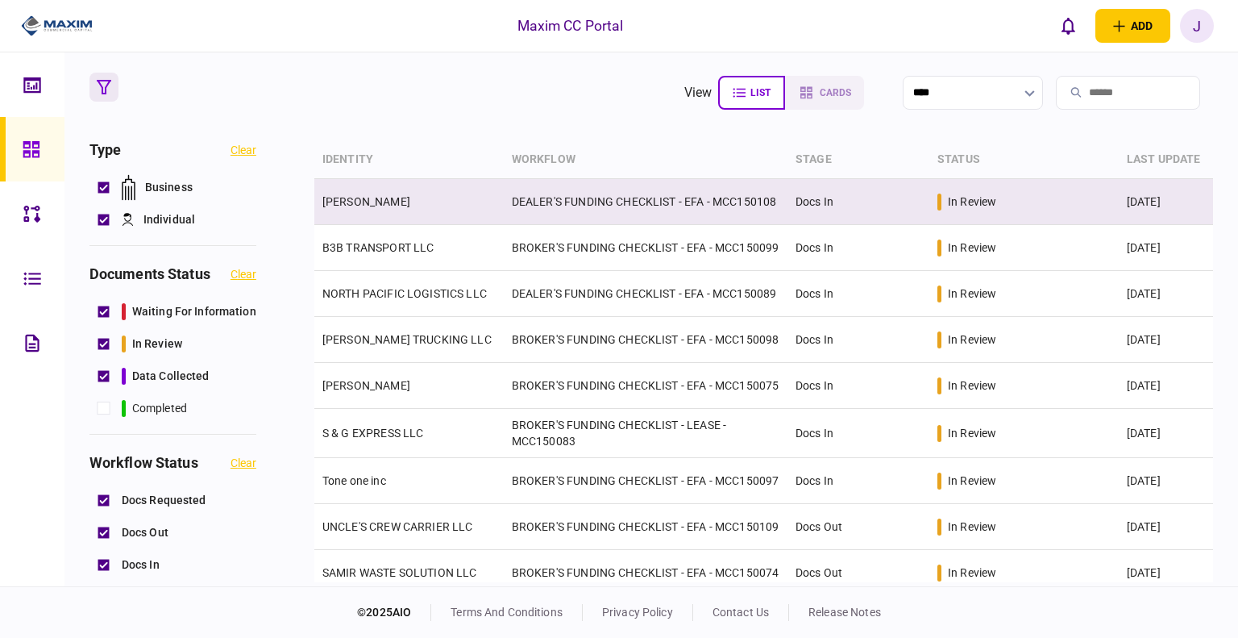
click at [390, 210] on td "[PERSON_NAME]" at bounding box center [408, 202] width 189 height 46
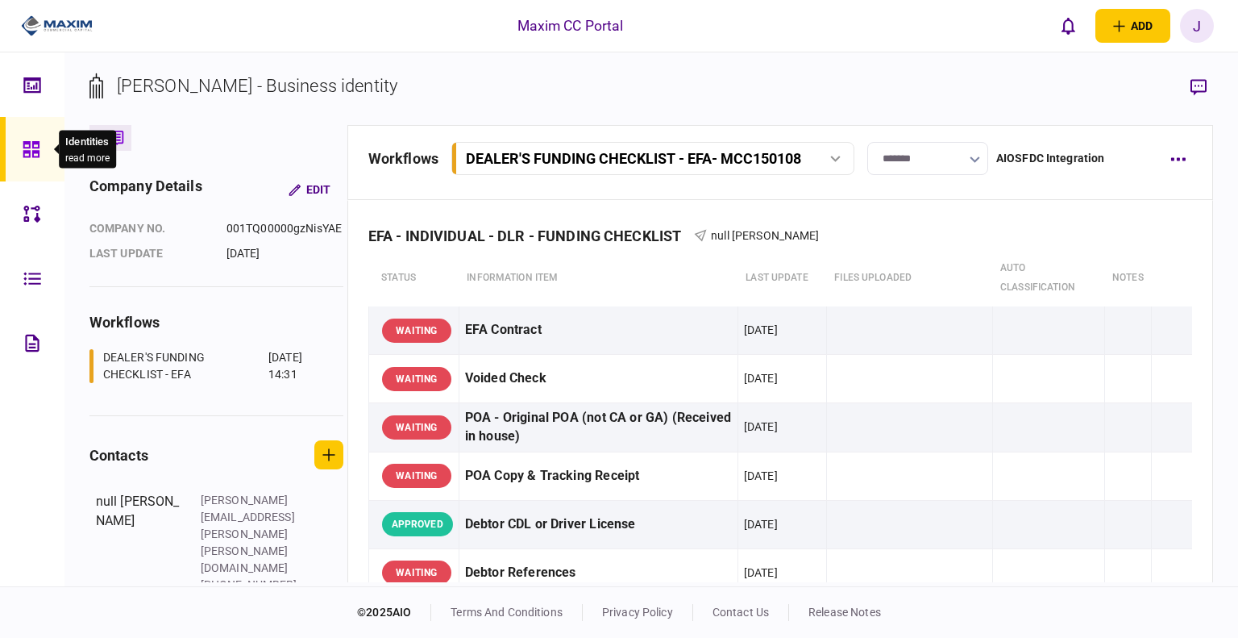
click at [31, 148] on icon at bounding box center [32, 149] width 18 height 19
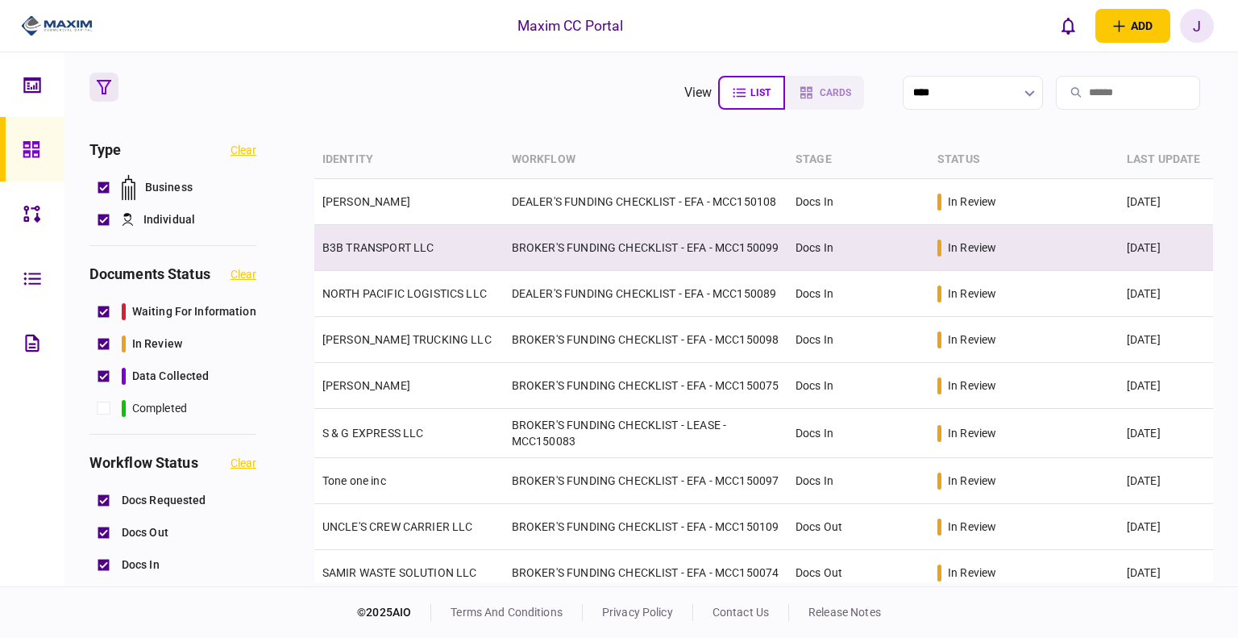
click at [403, 254] on link "B3B TRANSPORT LLC" at bounding box center [378, 247] width 112 height 13
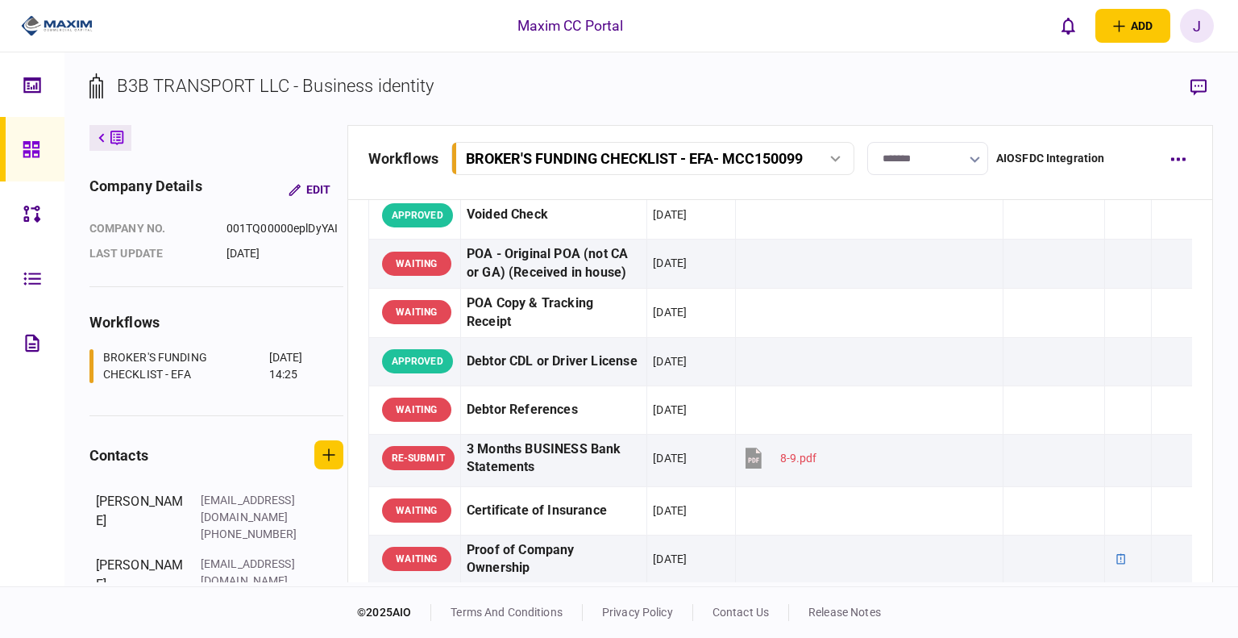
scroll to position [161, 0]
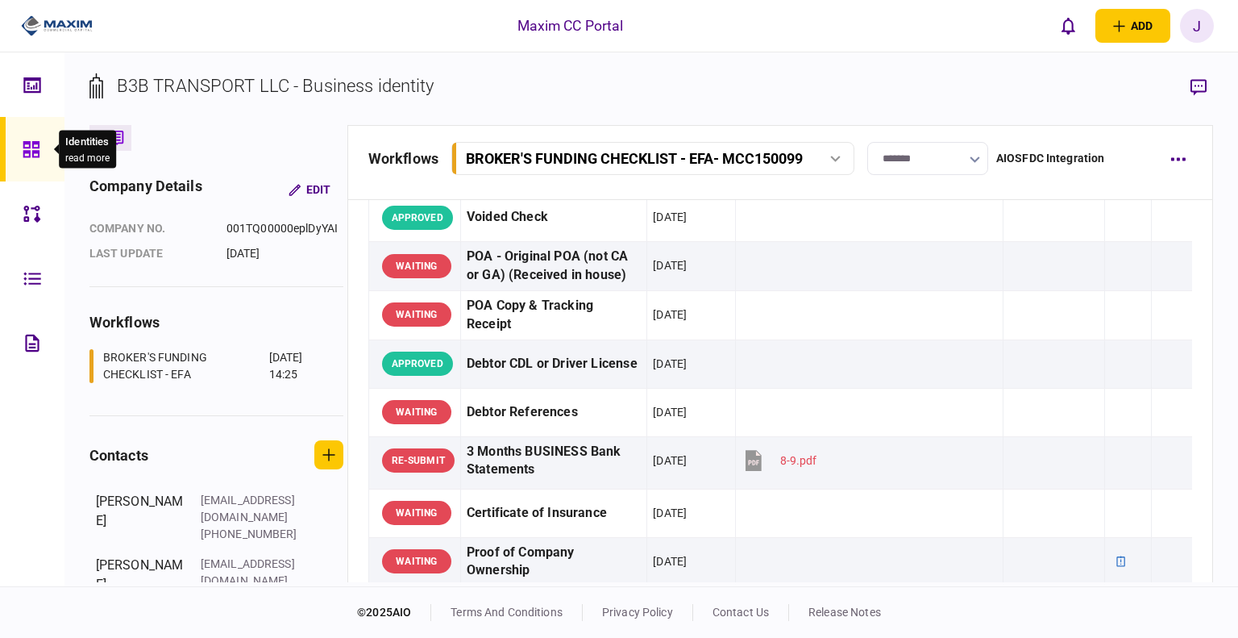
click at [31, 157] on icon at bounding box center [32, 149] width 18 height 19
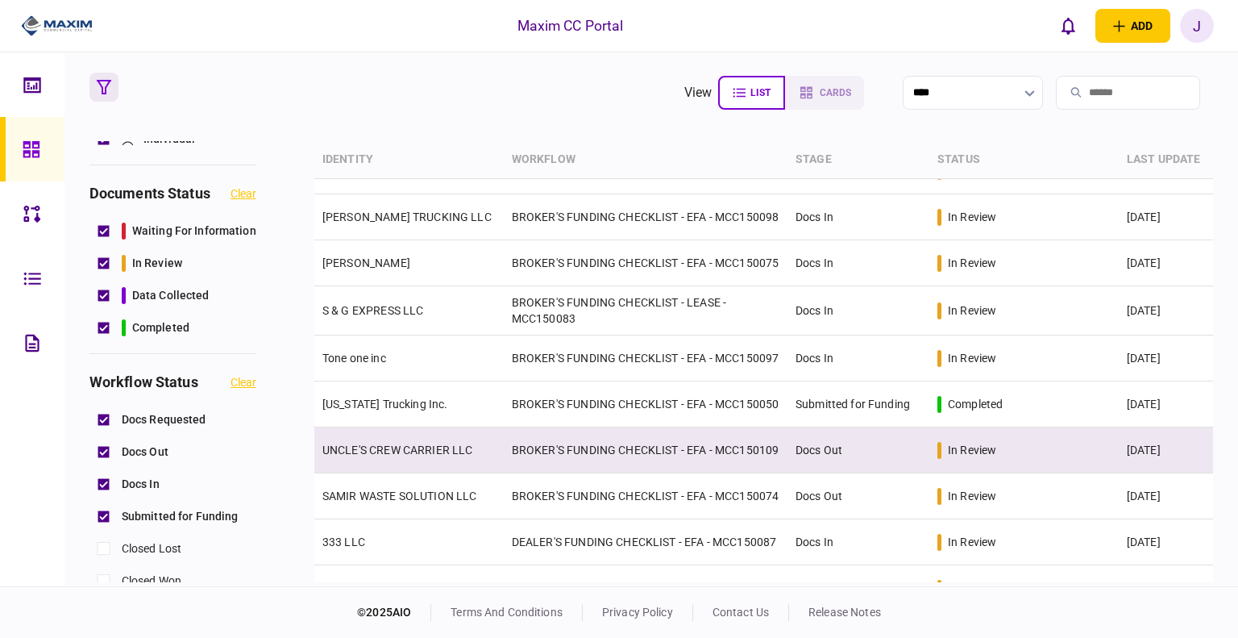
scroll to position [161, 0]
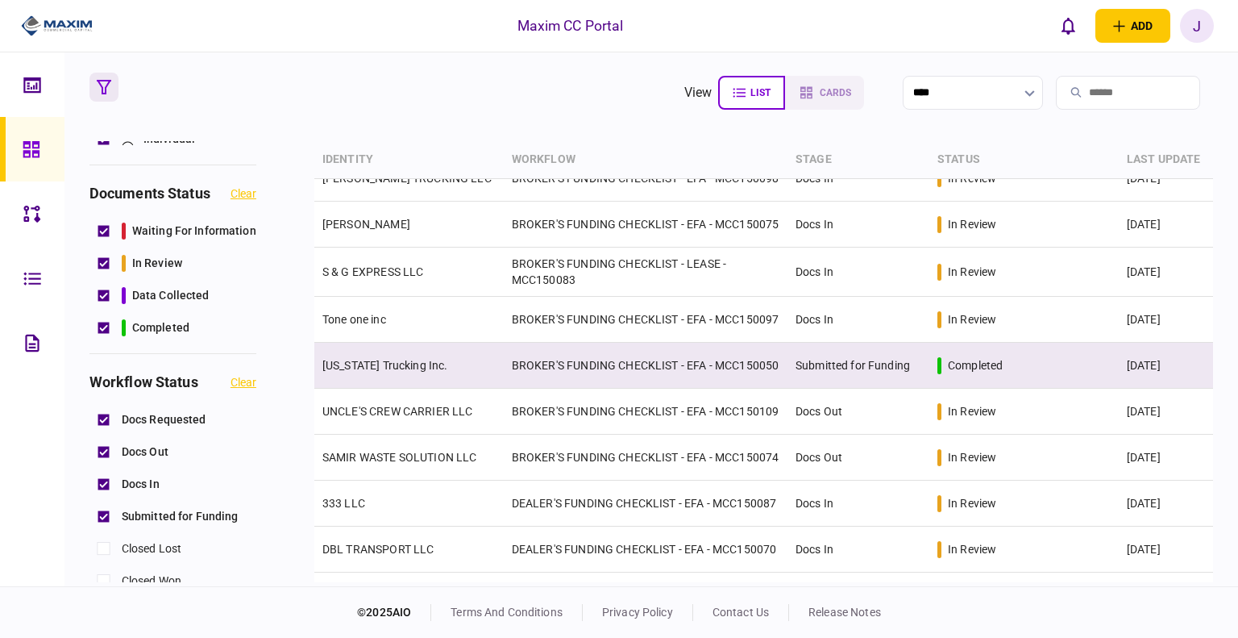
click at [402, 368] on td "[US_STATE] Trucking Inc." at bounding box center [408, 366] width 189 height 46
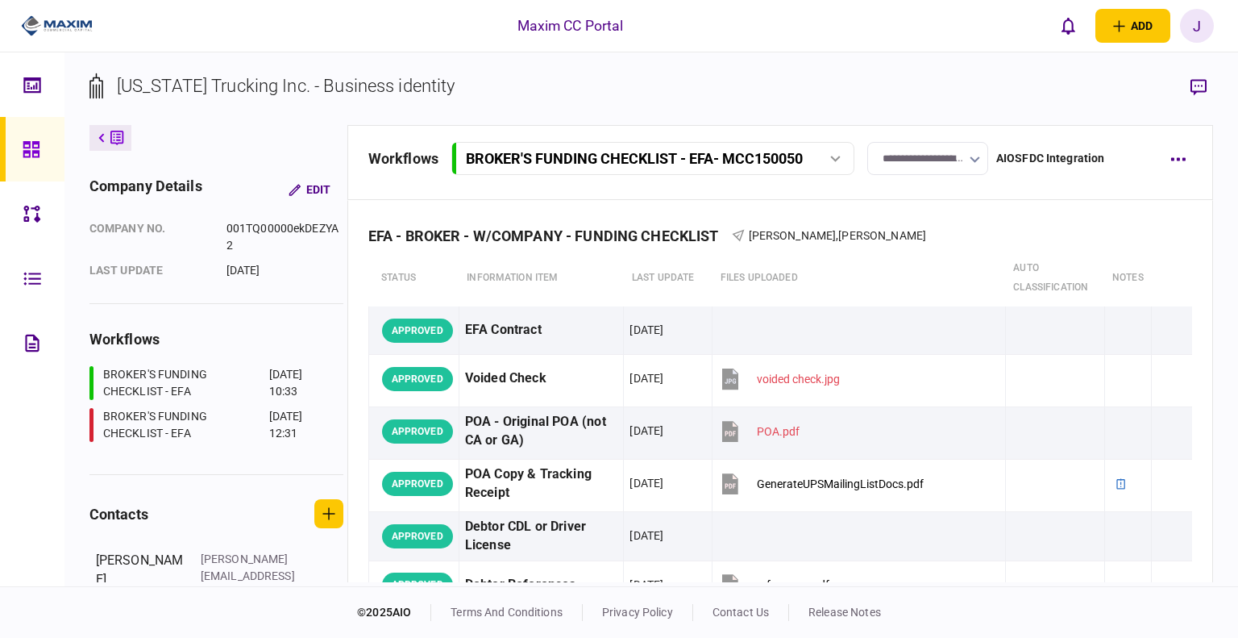
click at [956, 160] on input "**********" at bounding box center [927, 158] width 121 height 33
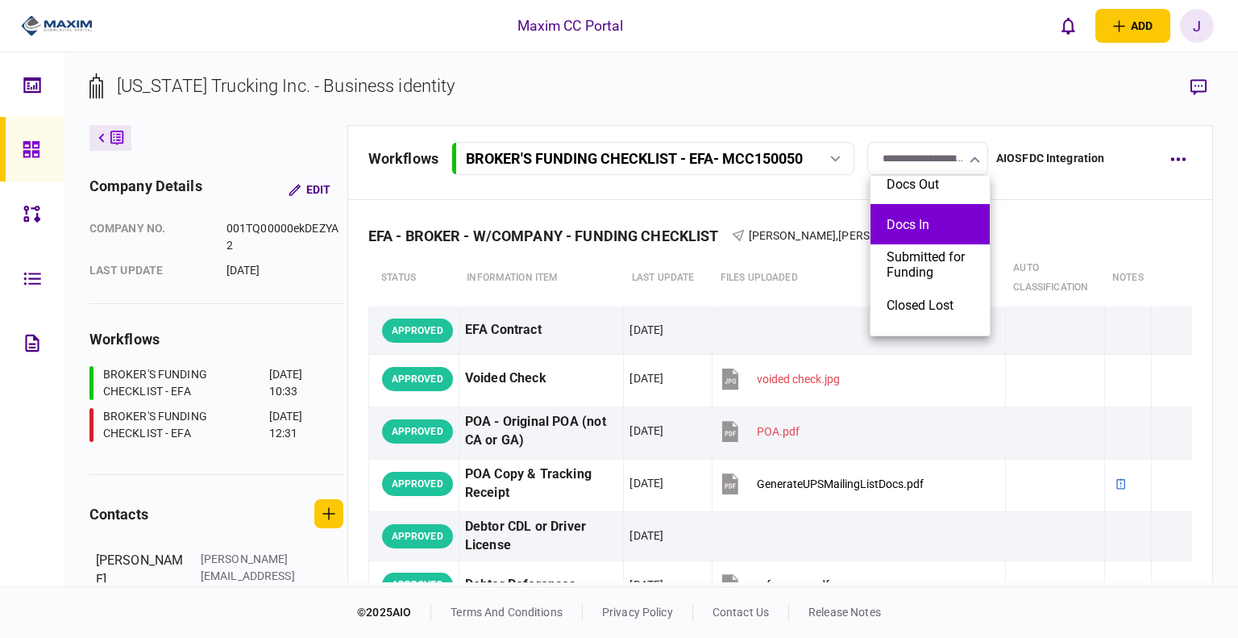
scroll to position [81, 0]
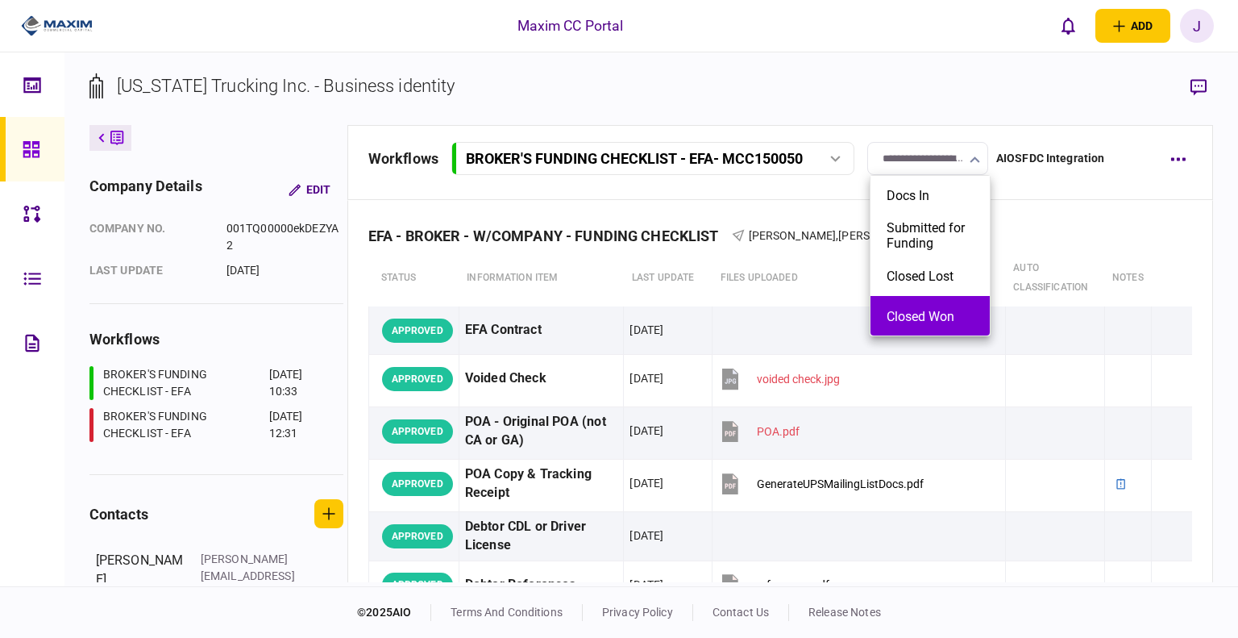
click at [925, 302] on li "Closed Won" at bounding box center [930, 316] width 119 height 40
type input "**********"
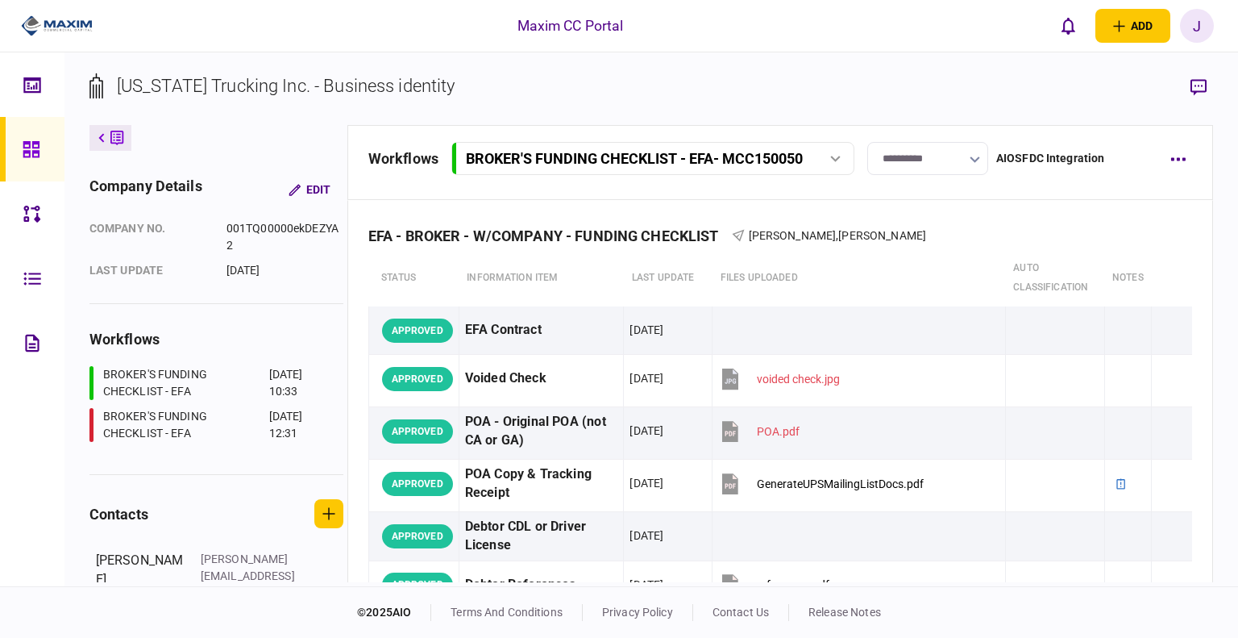
click at [33, 148] on icon at bounding box center [31, 149] width 16 height 16
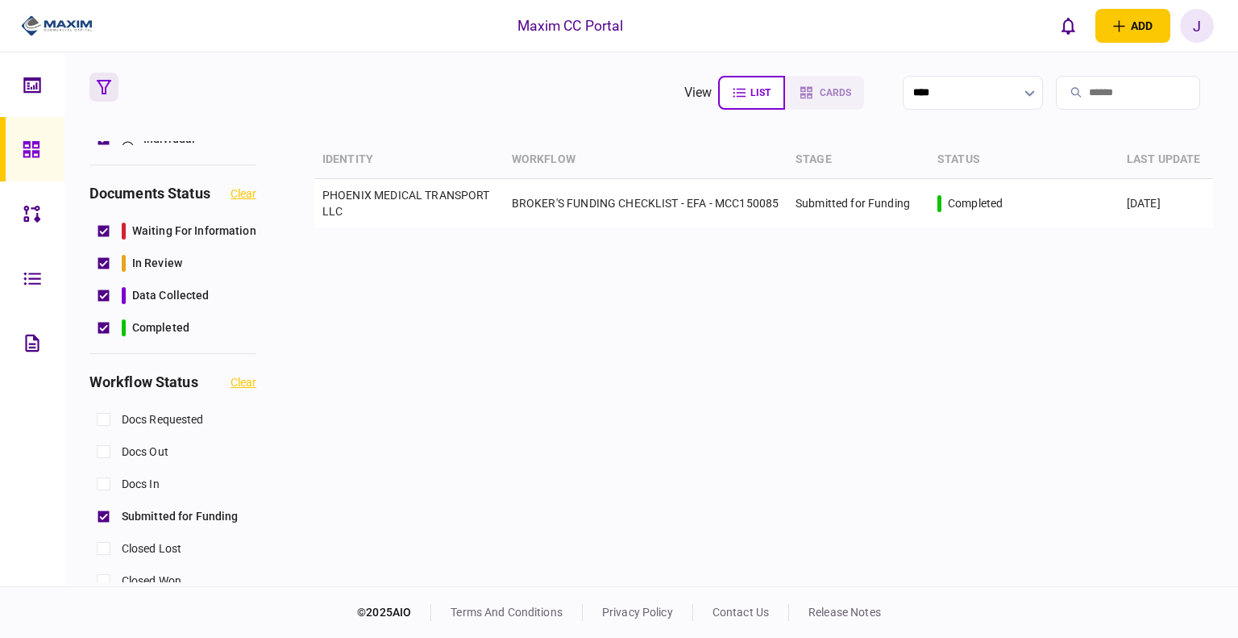
scroll to position [161, 0]
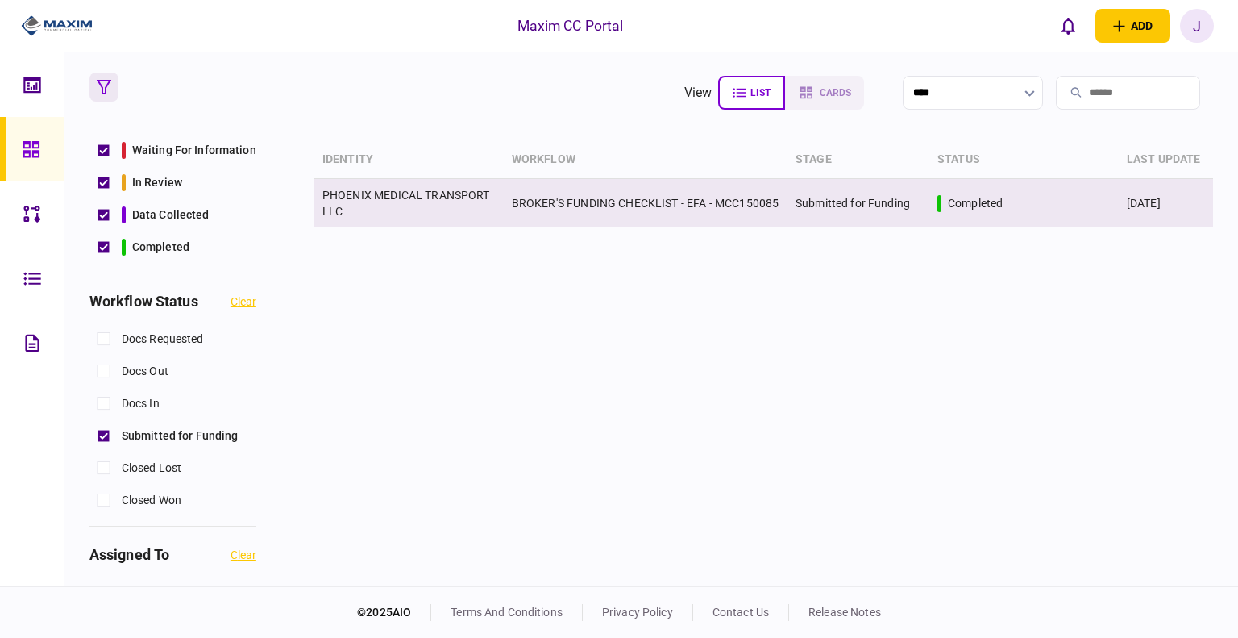
click at [380, 199] on link "PHOENIX MEDICAL TRANSPORT LLC" at bounding box center [406, 203] width 168 height 29
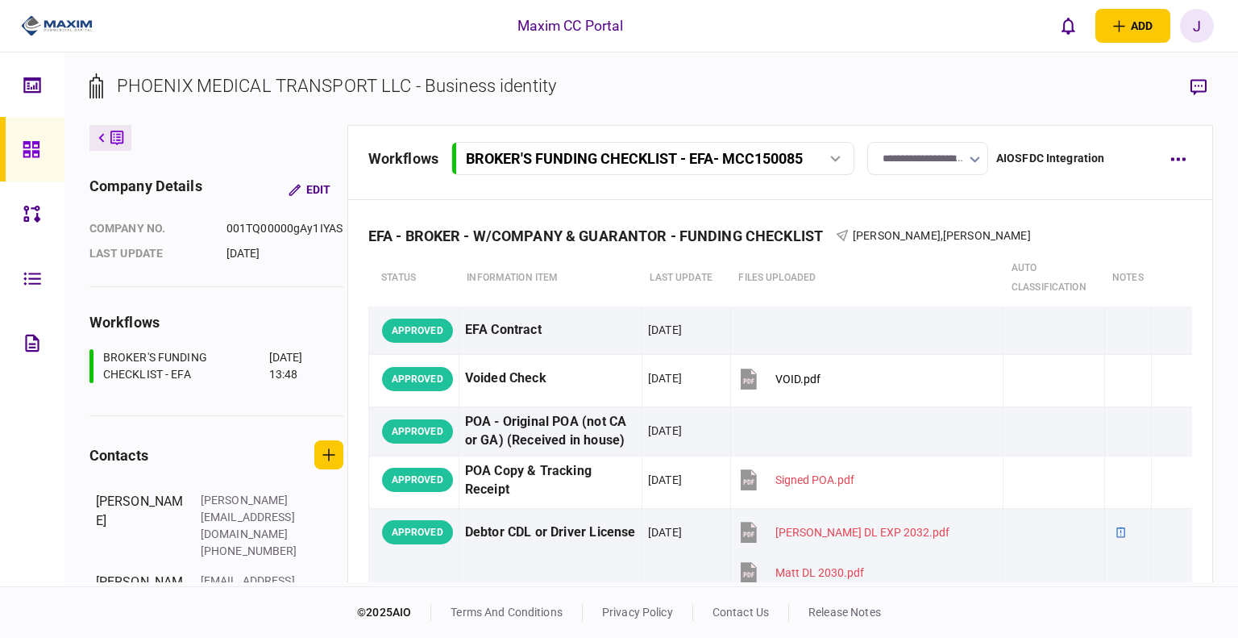
click at [950, 151] on input "**********" at bounding box center [927, 158] width 121 height 33
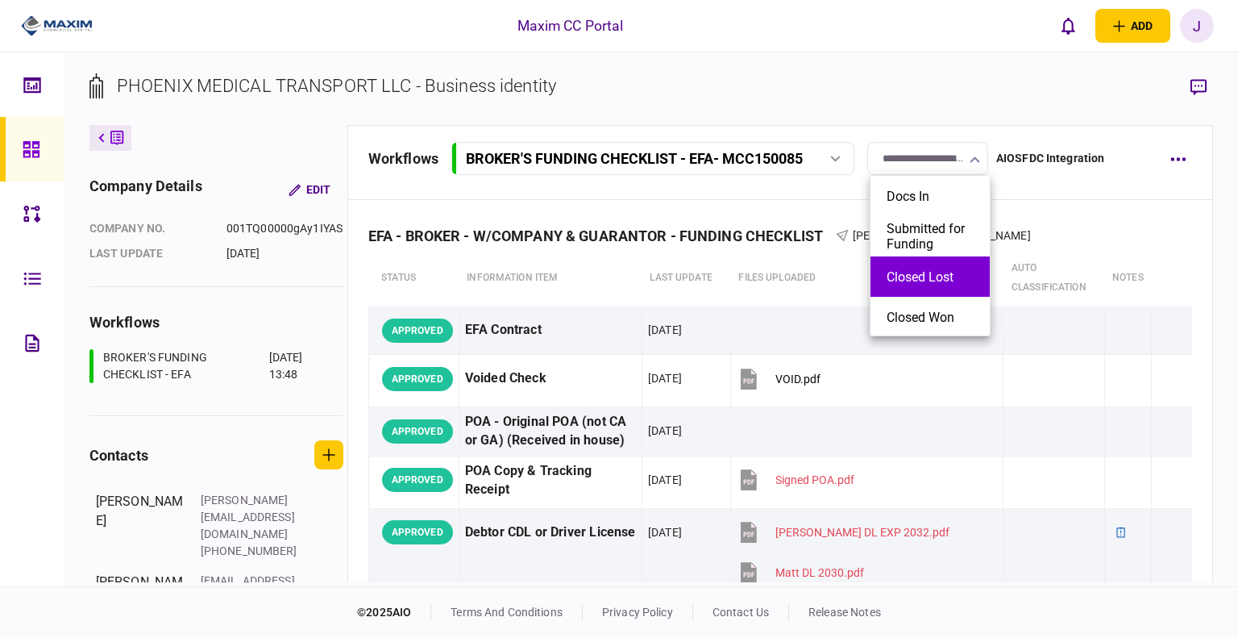
scroll to position [81, 0]
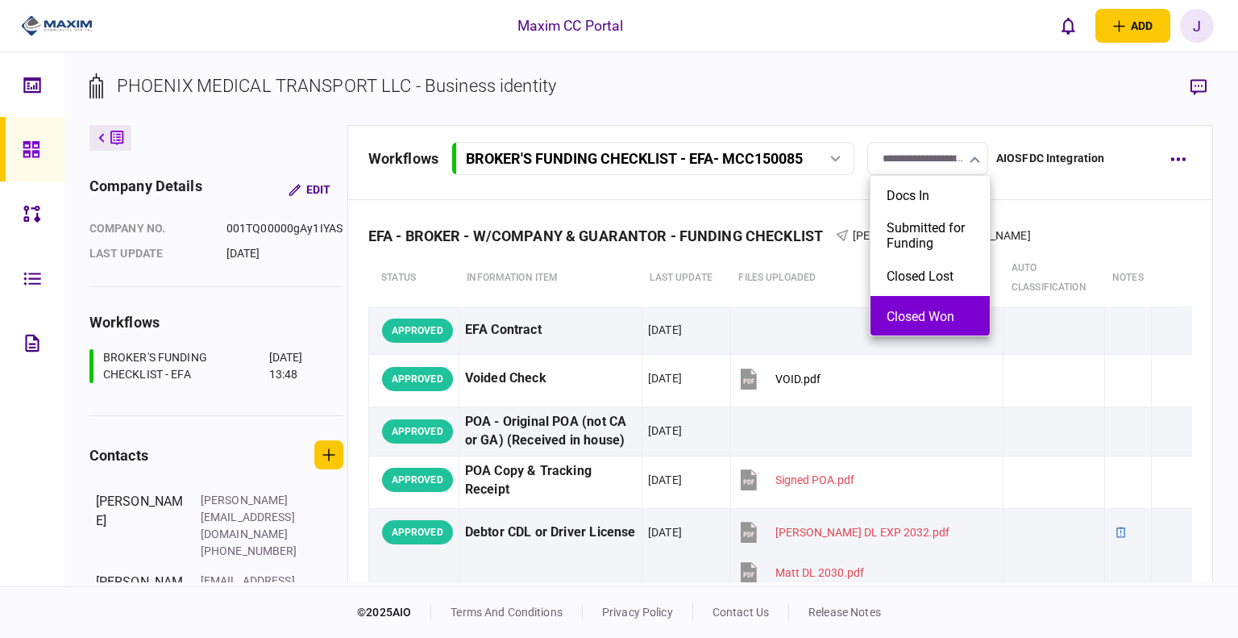
click at [912, 309] on button "Closed Won" at bounding box center [930, 316] width 87 height 15
type input "**********"
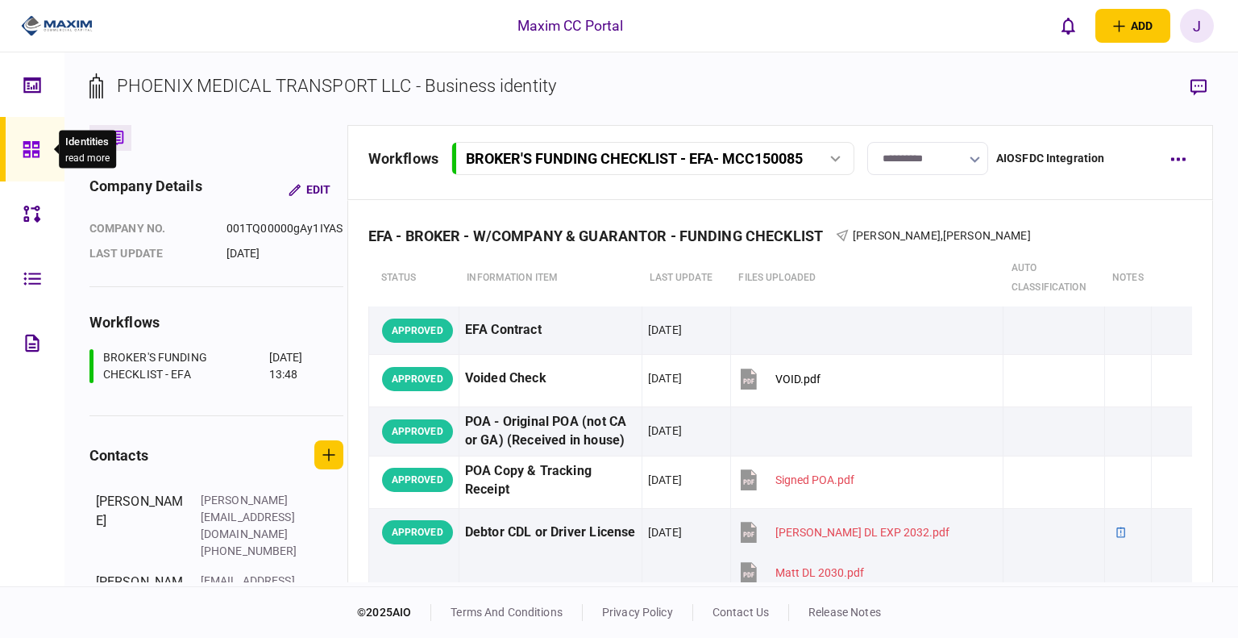
click at [32, 153] on icon at bounding box center [31, 149] width 16 height 16
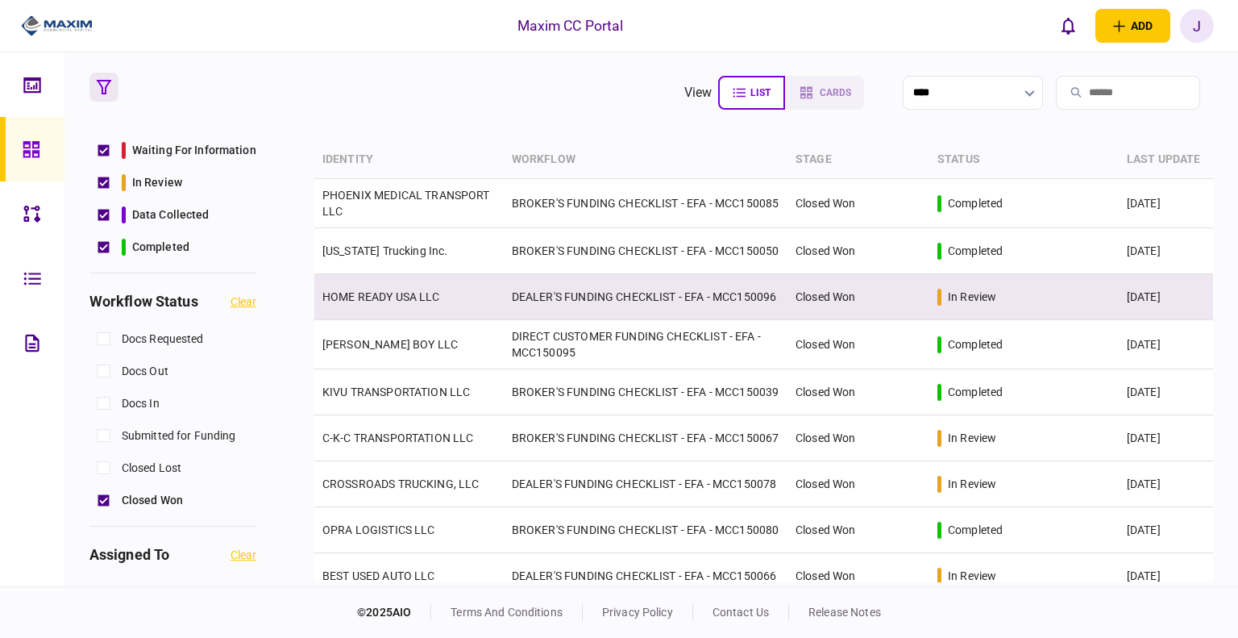
click at [416, 301] on link "HOME READY USA LLC" at bounding box center [381, 296] width 118 height 13
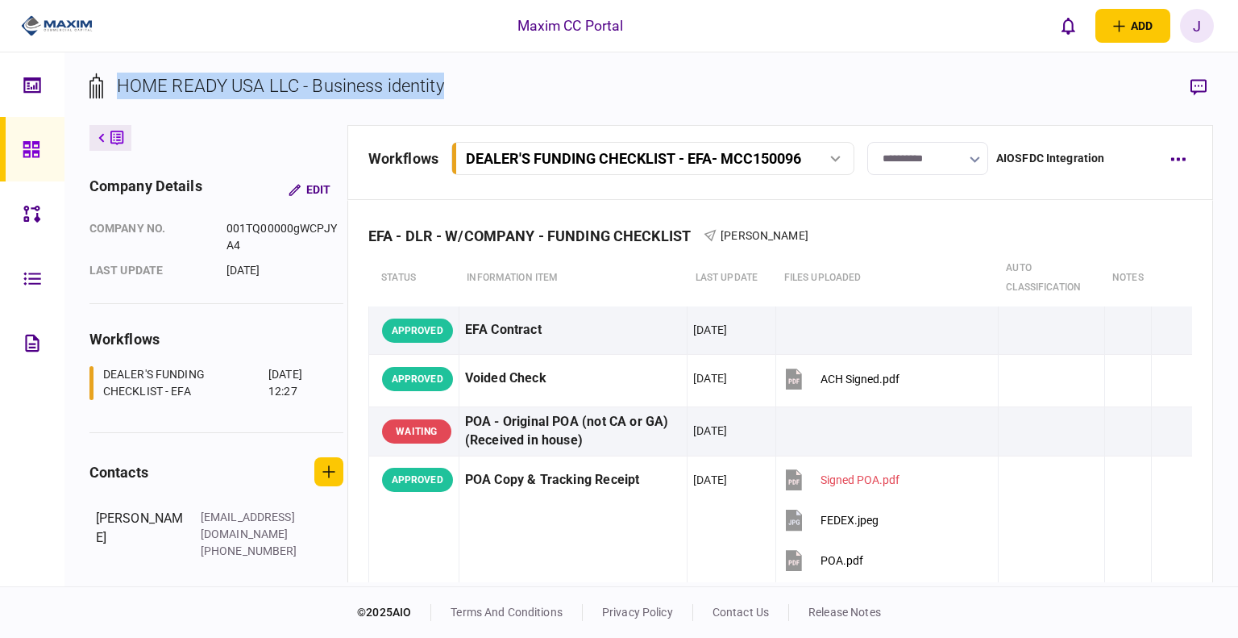
drag, startPoint x: 487, startPoint y: 89, endPoint x: 137, endPoint y: 91, distance: 349.8
click at [122, 91] on section "HOME READY USA LLC - Business identity" at bounding box center [651, 99] width 1124 height 52
click at [137, 91] on div "HOME READY USA LLC - Business identity" at bounding box center [280, 86] width 327 height 27
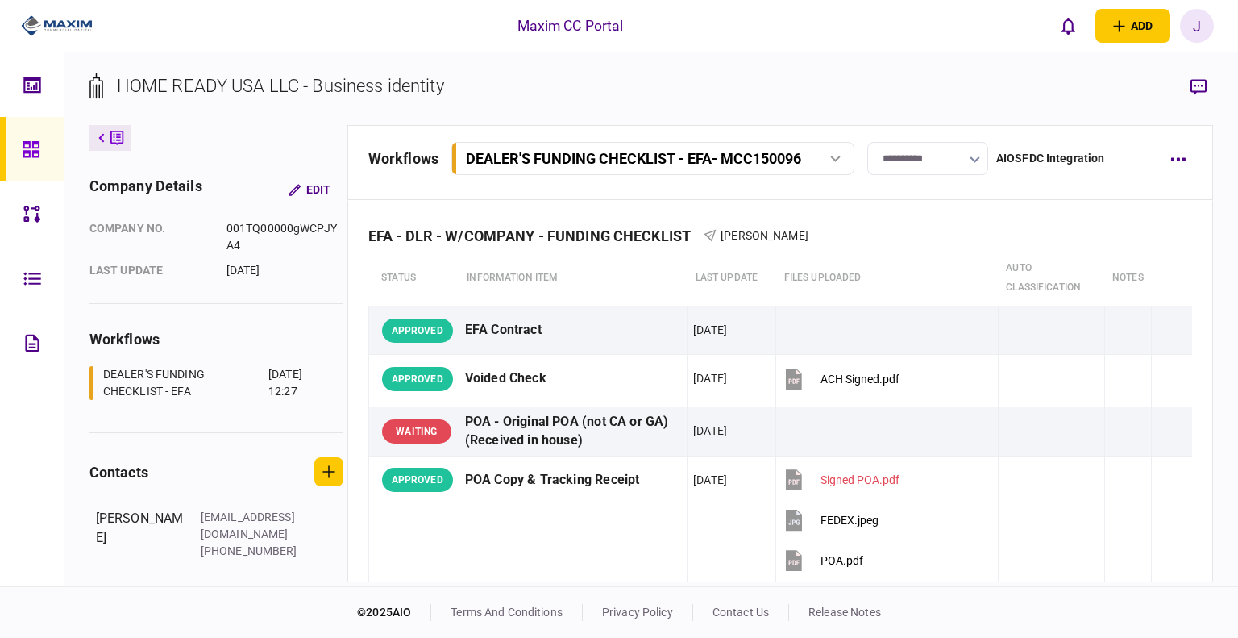
click at [158, 89] on div "HOME READY USA LLC - Business identity" at bounding box center [280, 86] width 327 height 27
click at [163, 89] on div "HOME READY USA LLC - Business identity" at bounding box center [280, 86] width 327 height 27
drag, startPoint x: 118, startPoint y: 89, endPoint x: 296, endPoint y: 94, distance: 177.4
click at [296, 94] on div "HOME READY USA LLC - Business identity" at bounding box center [280, 86] width 327 height 27
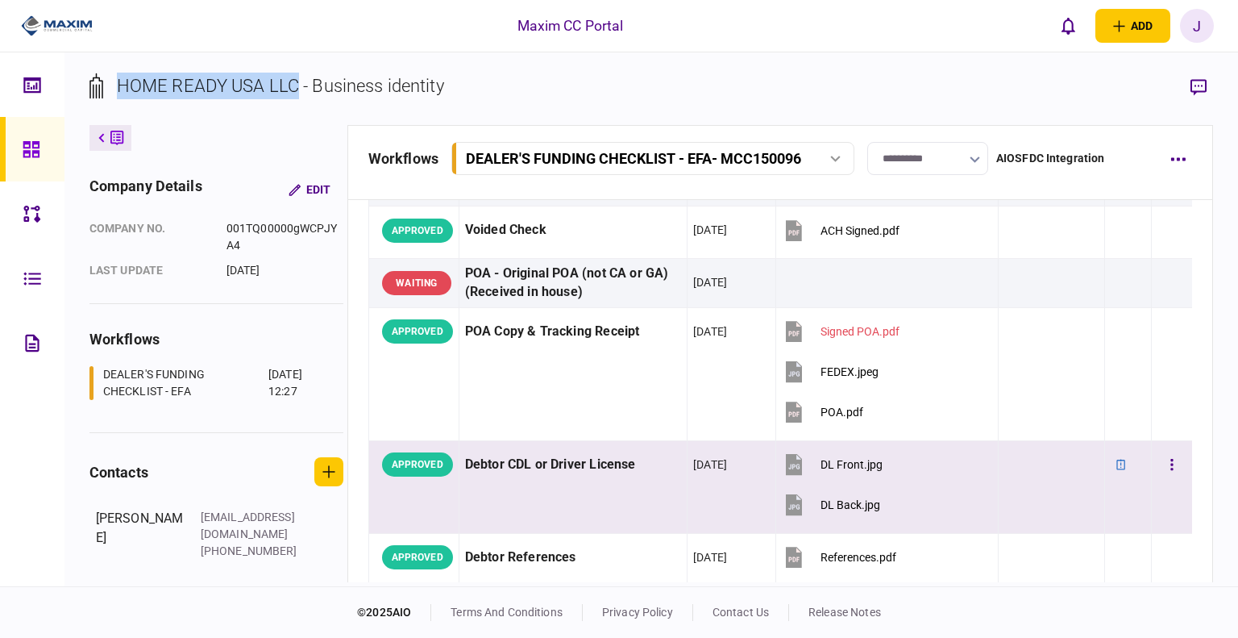
scroll to position [161, 0]
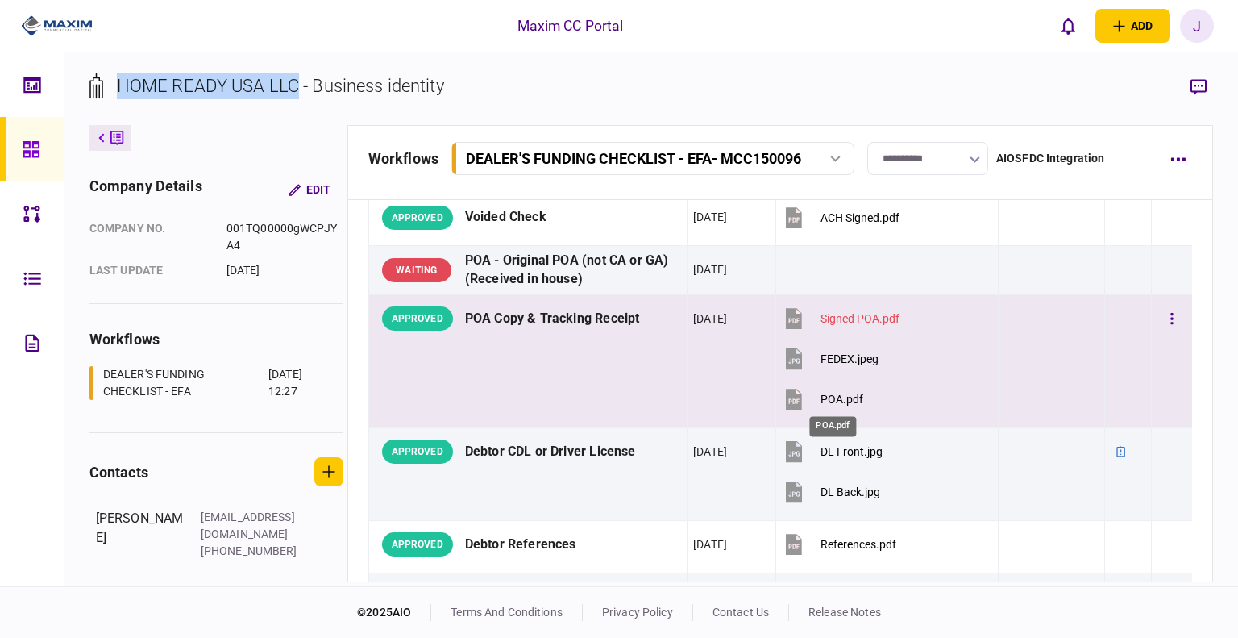
click at [821, 398] on div "POA.pdf" at bounding box center [842, 399] width 43 height 13
click at [844, 361] on div "FEDEX.jpeg" at bounding box center [850, 358] width 58 height 13
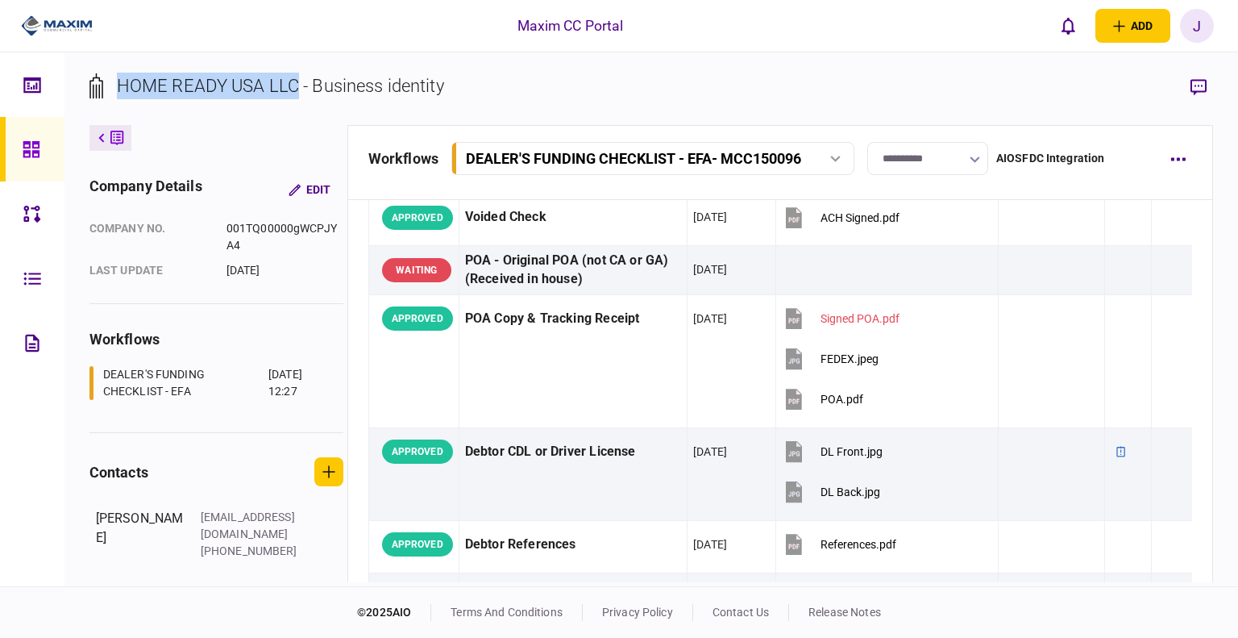
click at [20, 158] on link at bounding box center [32, 149] width 64 height 64
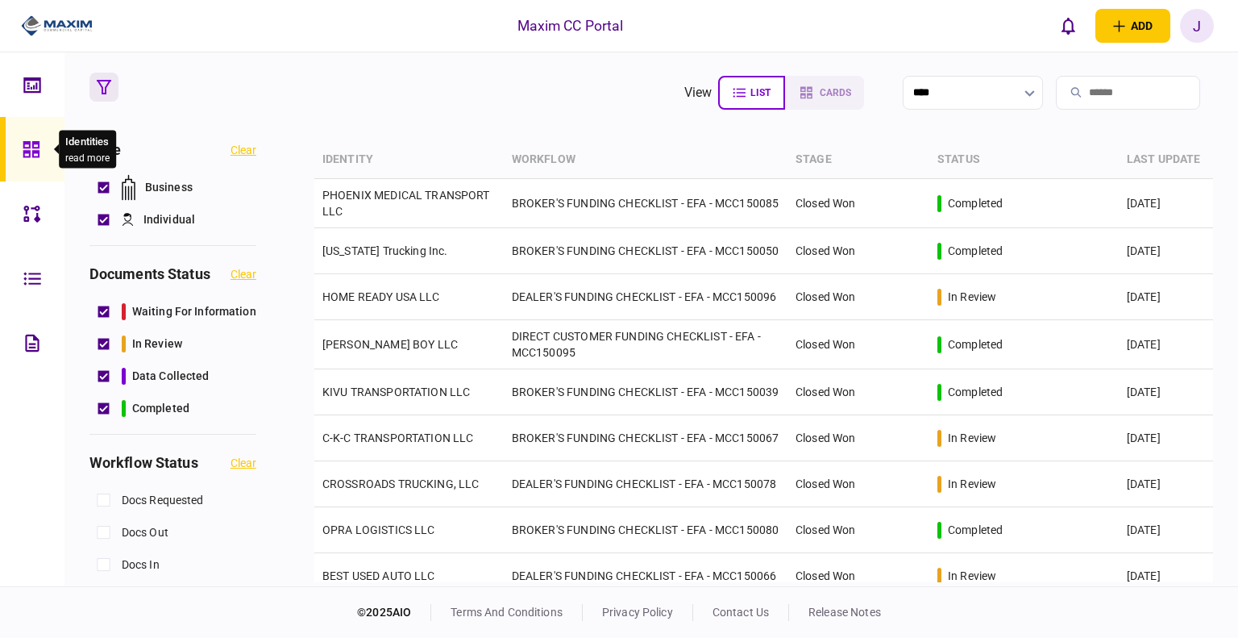
click at [39, 168] on div at bounding box center [36, 149] width 26 height 64
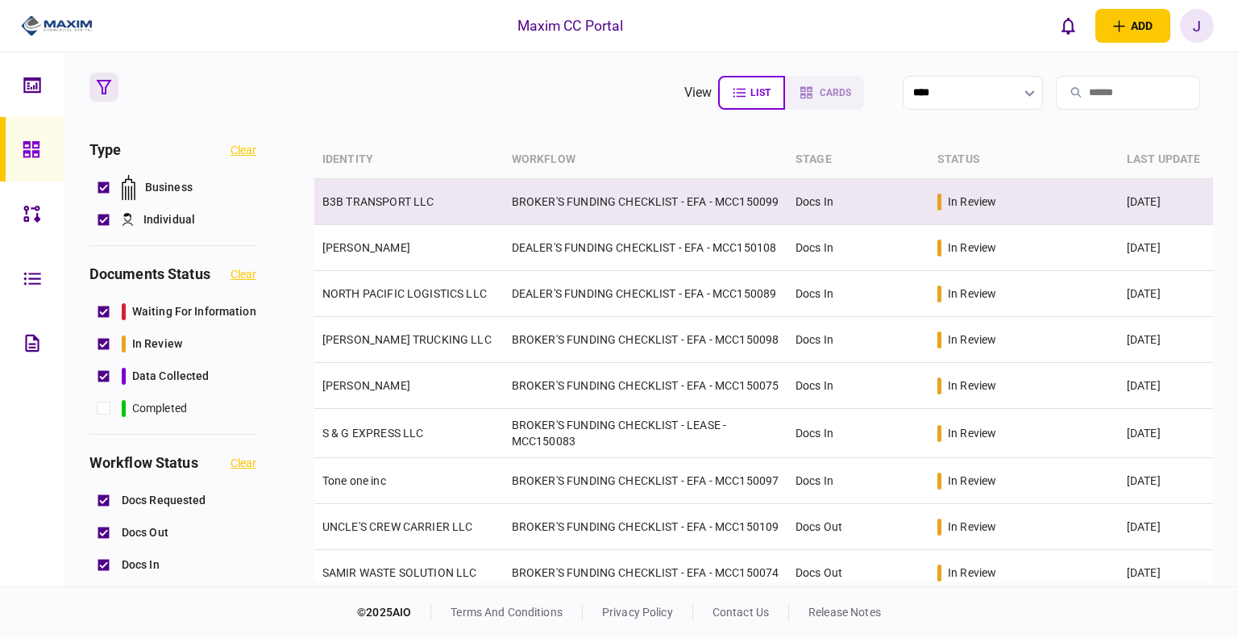
click at [398, 208] on link "B3B TRANSPORT LLC" at bounding box center [378, 201] width 112 height 13
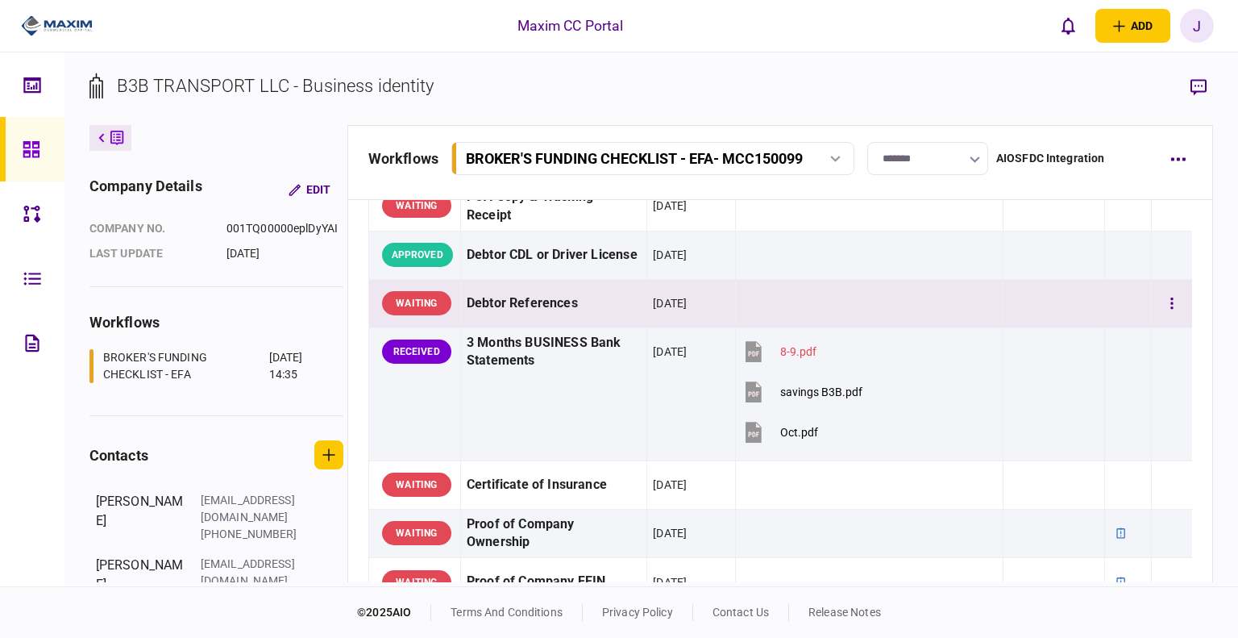
scroll to position [242, 0]
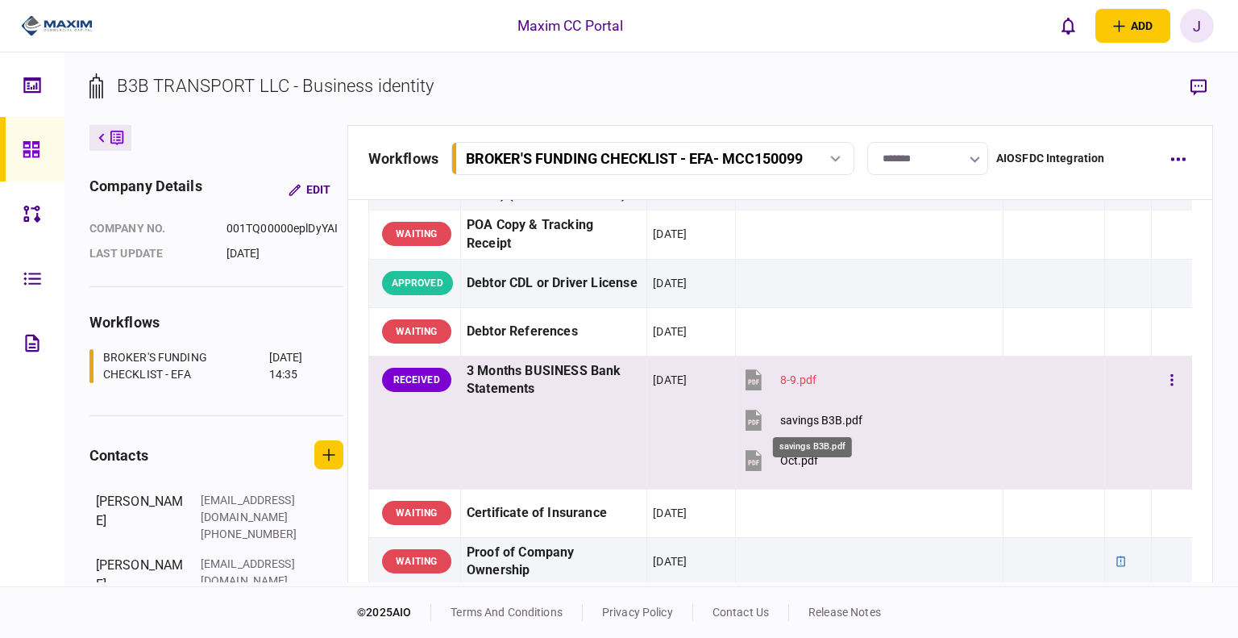
click at [819, 422] on div "savings B3B.pdf" at bounding box center [821, 419] width 82 height 13
click at [790, 459] on div "Oct.pdf" at bounding box center [799, 460] width 38 height 13
click at [1170, 379] on button "button" at bounding box center [1171, 379] width 29 height 29
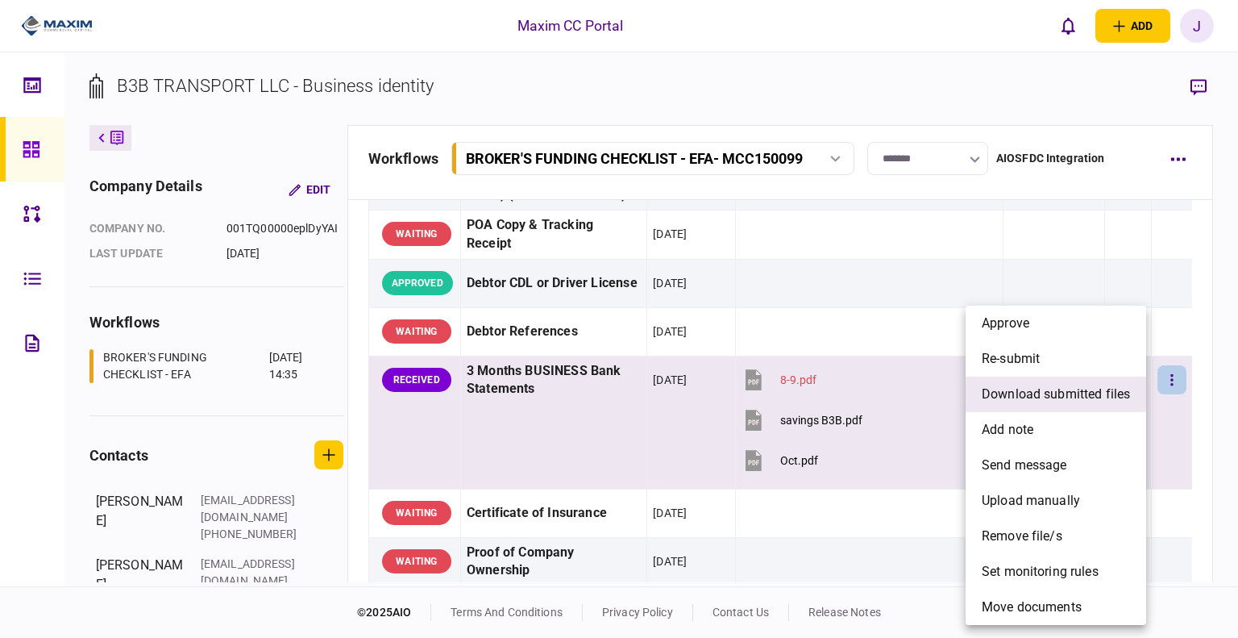
click at [1059, 393] on span "download submitted files" at bounding box center [1056, 393] width 148 height 19
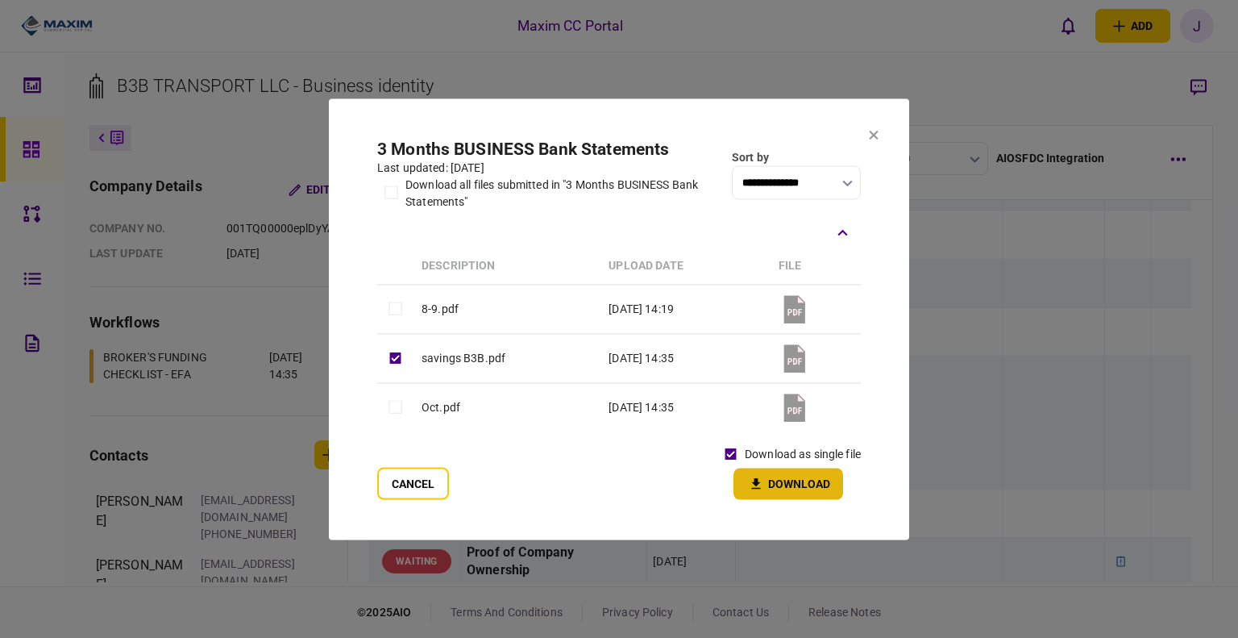
click at [780, 484] on button "Download" at bounding box center [788, 482] width 110 height 31
click at [800, 487] on button "Download" at bounding box center [788, 482] width 110 height 31
click at [877, 139] on icon at bounding box center [874, 135] width 10 height 10
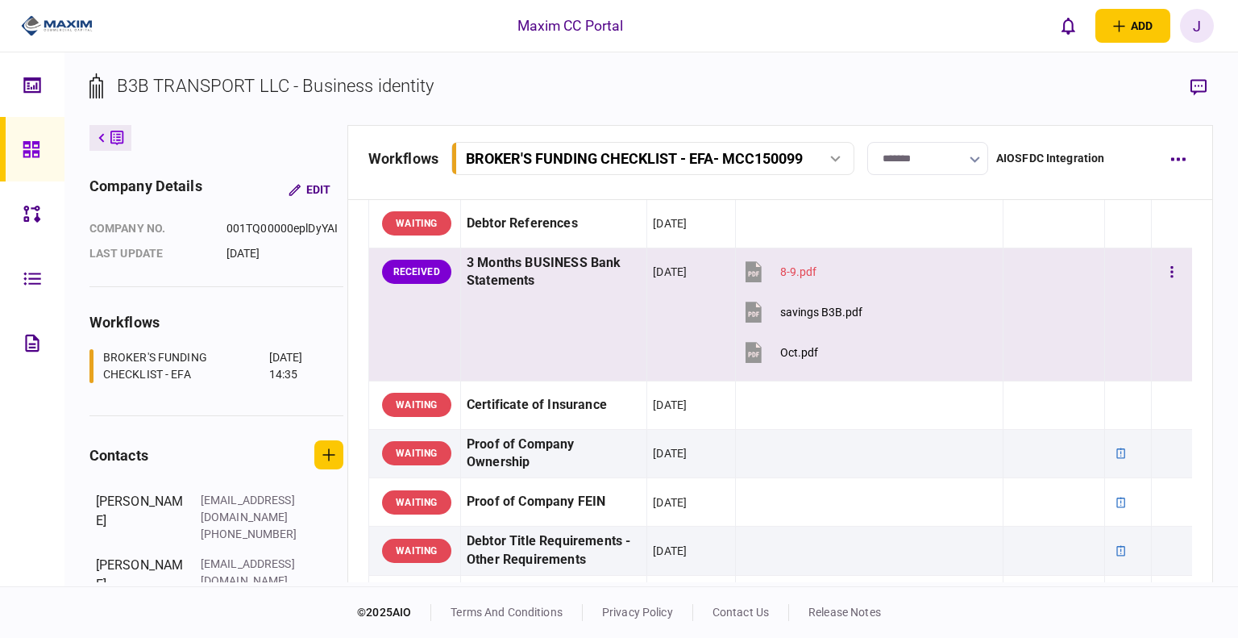
scroll to position [322, 0]
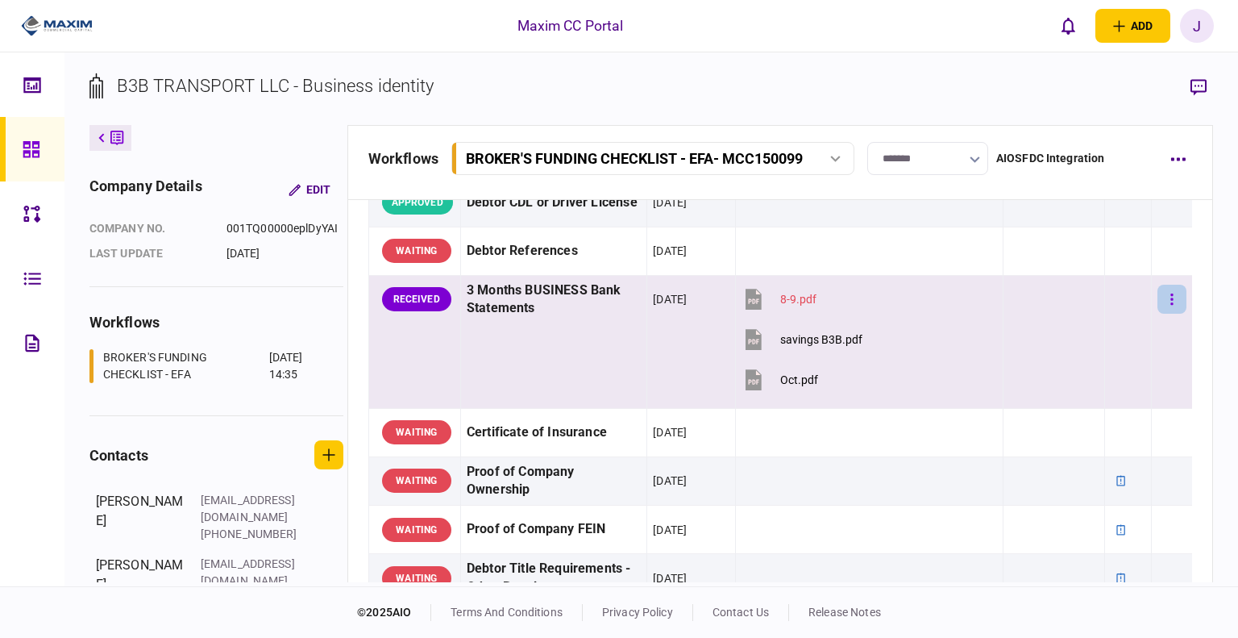
click at [1162, 301] on button "button" at bounding box center [1171, 299] width 29 height 29
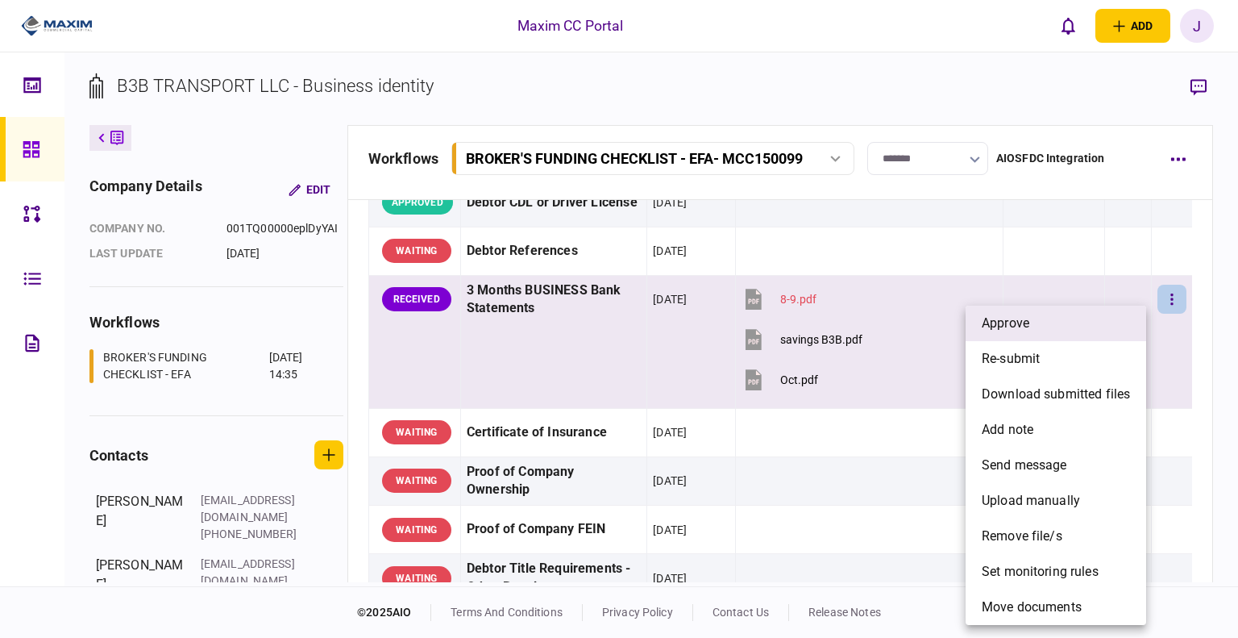
click at [1063, 329] on li "approve" at bounding box center [1056, 322] width 181 height 35
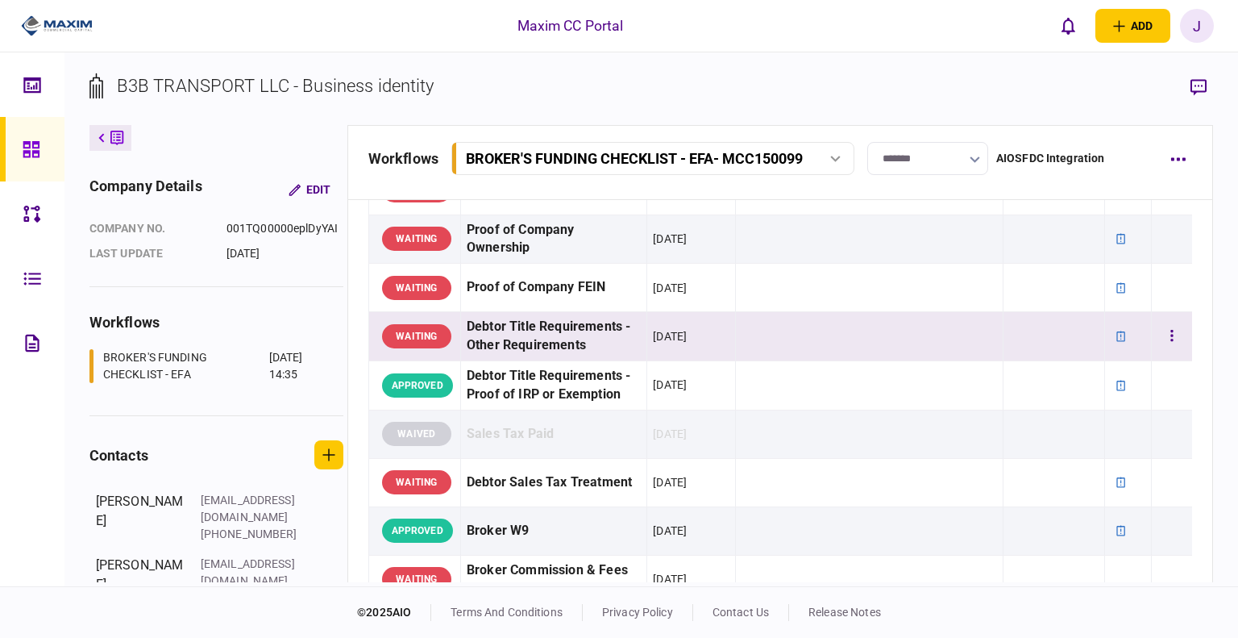
scroll to position [484, 0]
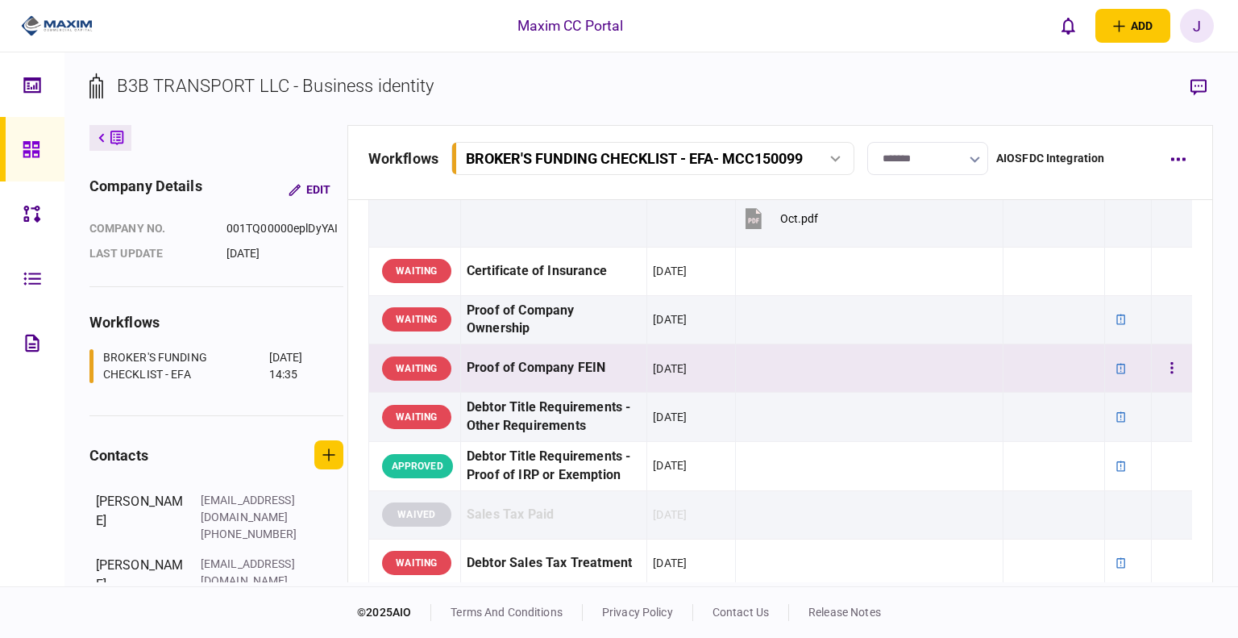
click at [547, 368] on div "Proof of Company FEIN" at bounding box center [554, 368] width 174 height 36
click at [556, 326] on div "Proof of Company Ownership" at bounding box center [554, 319] width 174 height 37
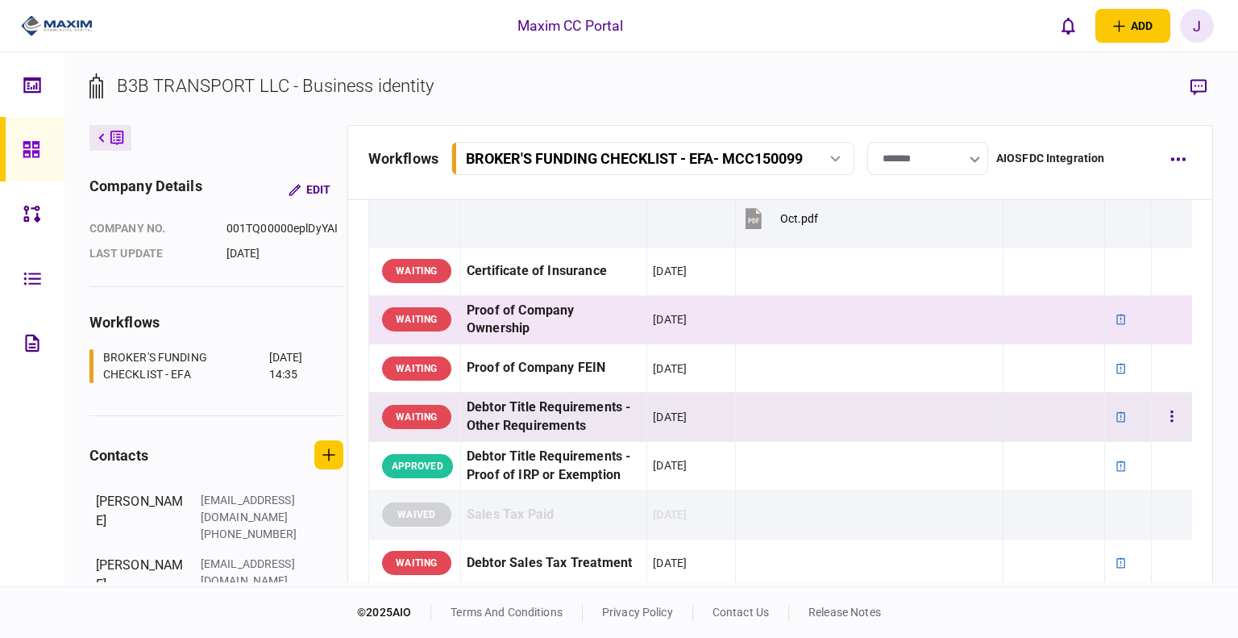
click at [562, 415] on div "Debtor Title Requirements - Other Requirements" at bounding box center [554, 416] width 174 height 37
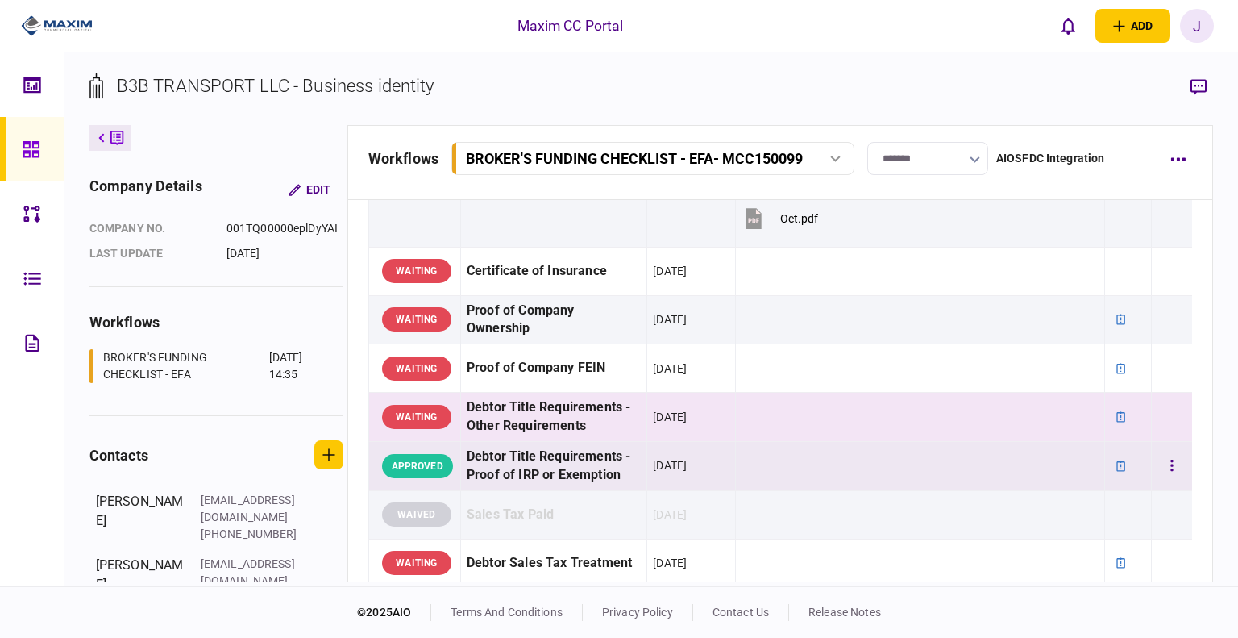
click at [580, 453] on div "Debtor Title Requirements - Proof of IRP or Exemption" at bounding box center [554, 465] width 174 height 37
